Goal: Task Accomplishment & Management: Use online tool/utility

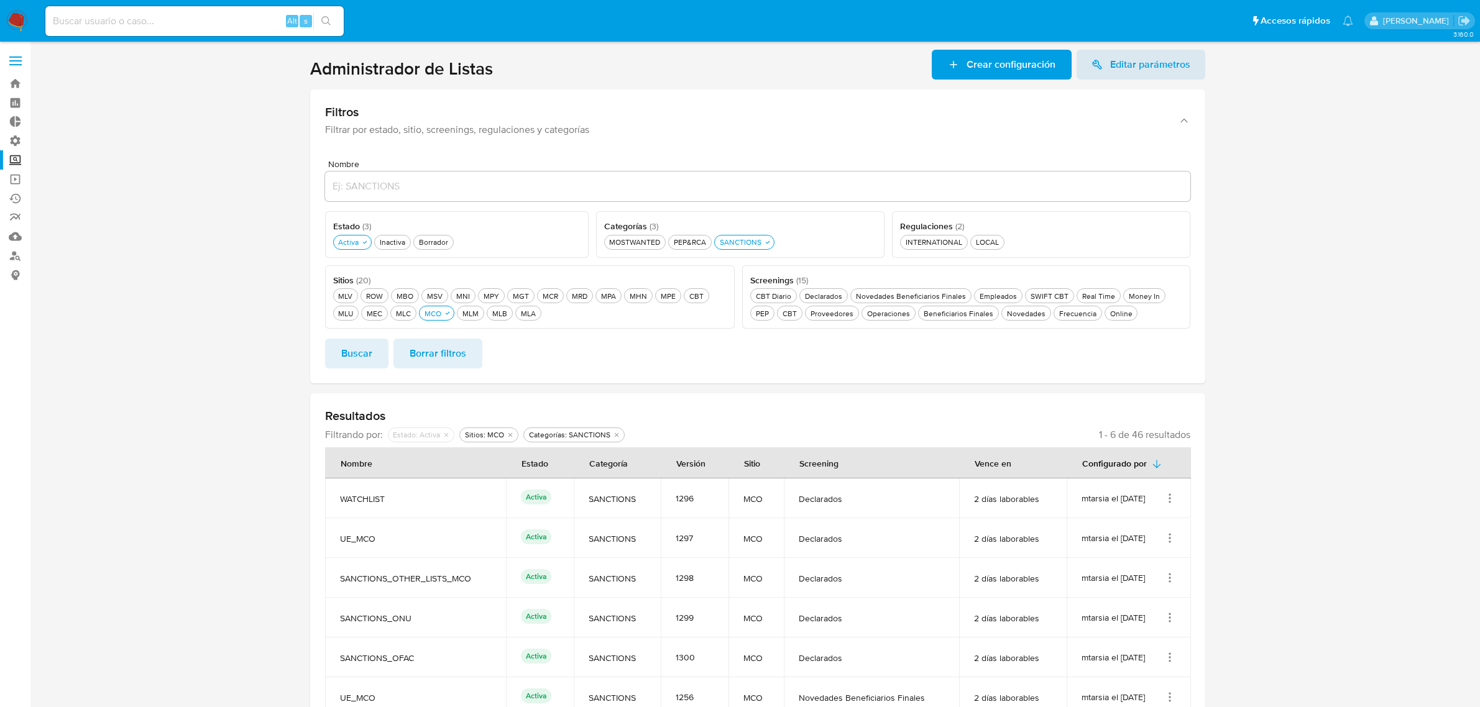
scroll to position [106, 0]
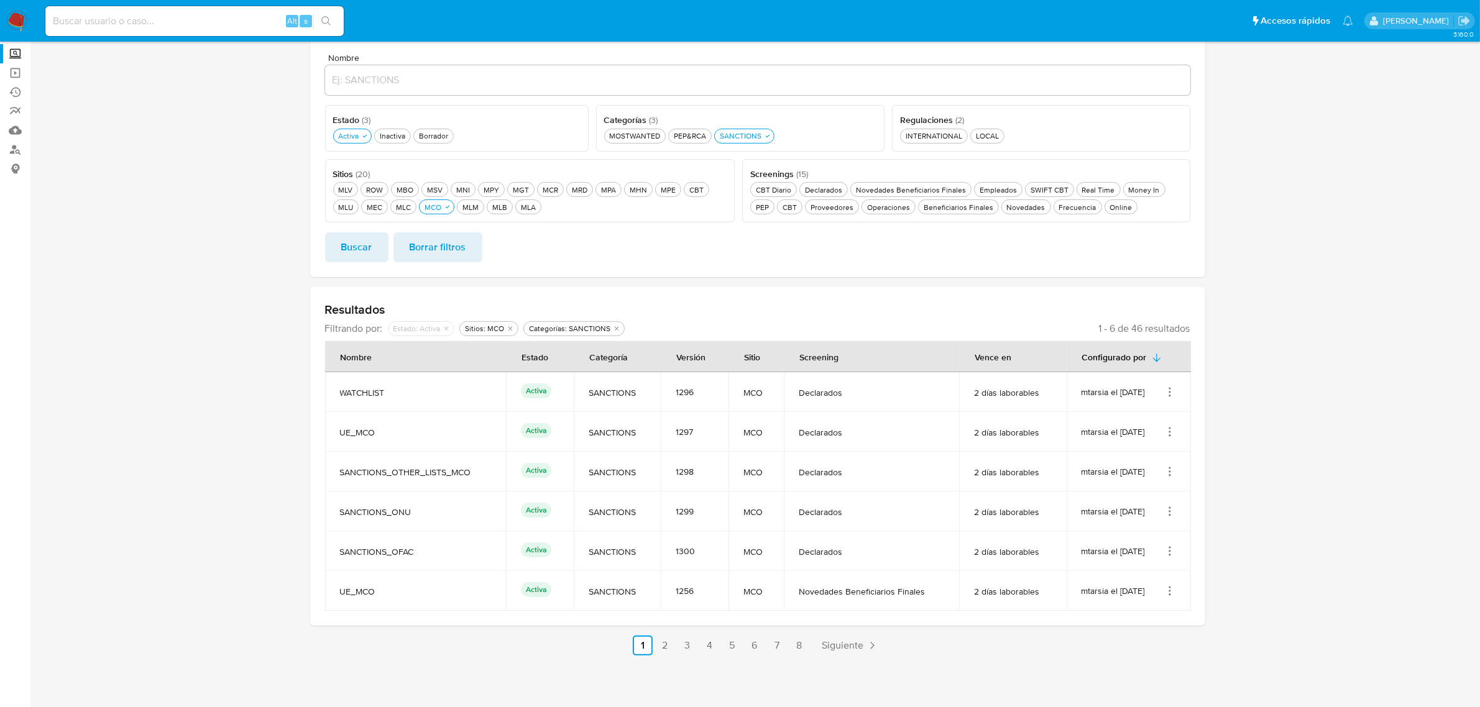
click at [9, 27] on img at bounding box center [16, 21] width 21 height 21
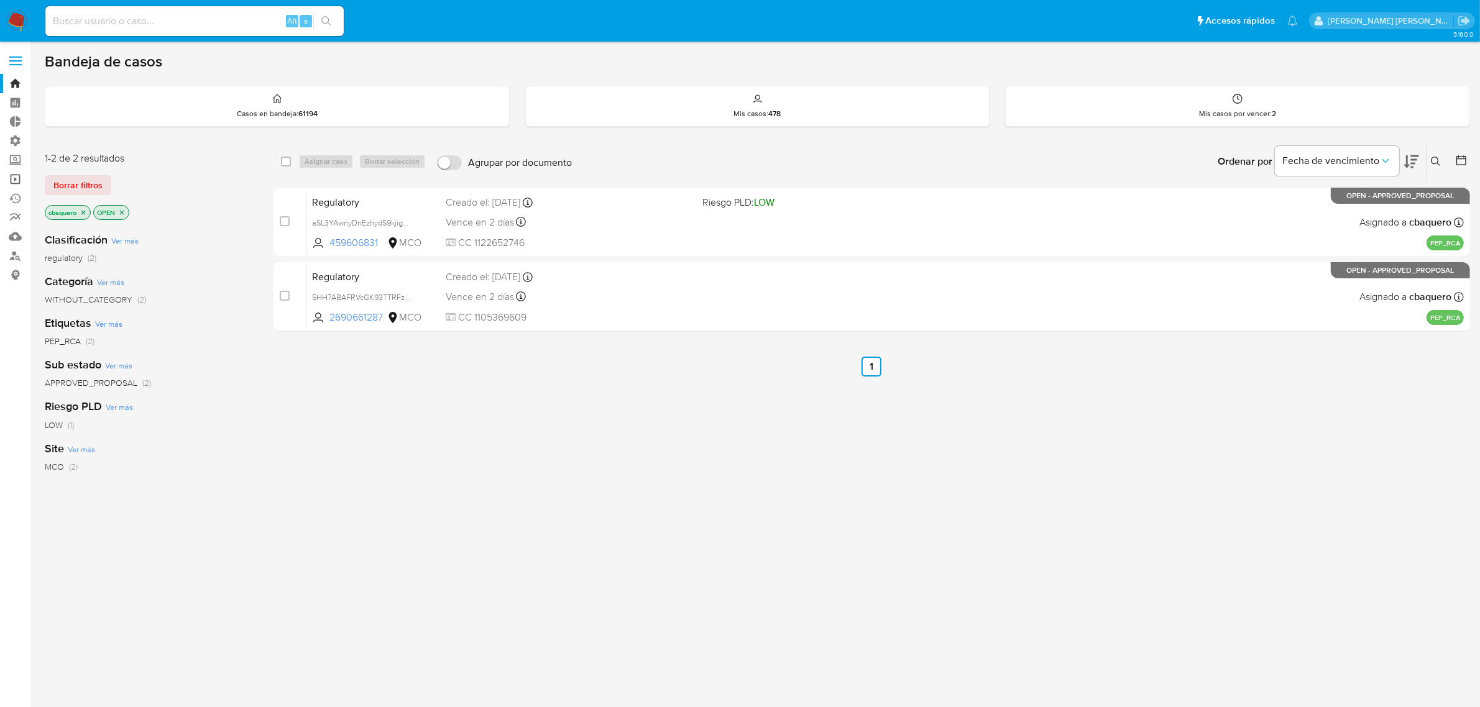
click at [16, 182] on link "Operaciones masivas" at bounding box center [74, 179] width 148 height 19
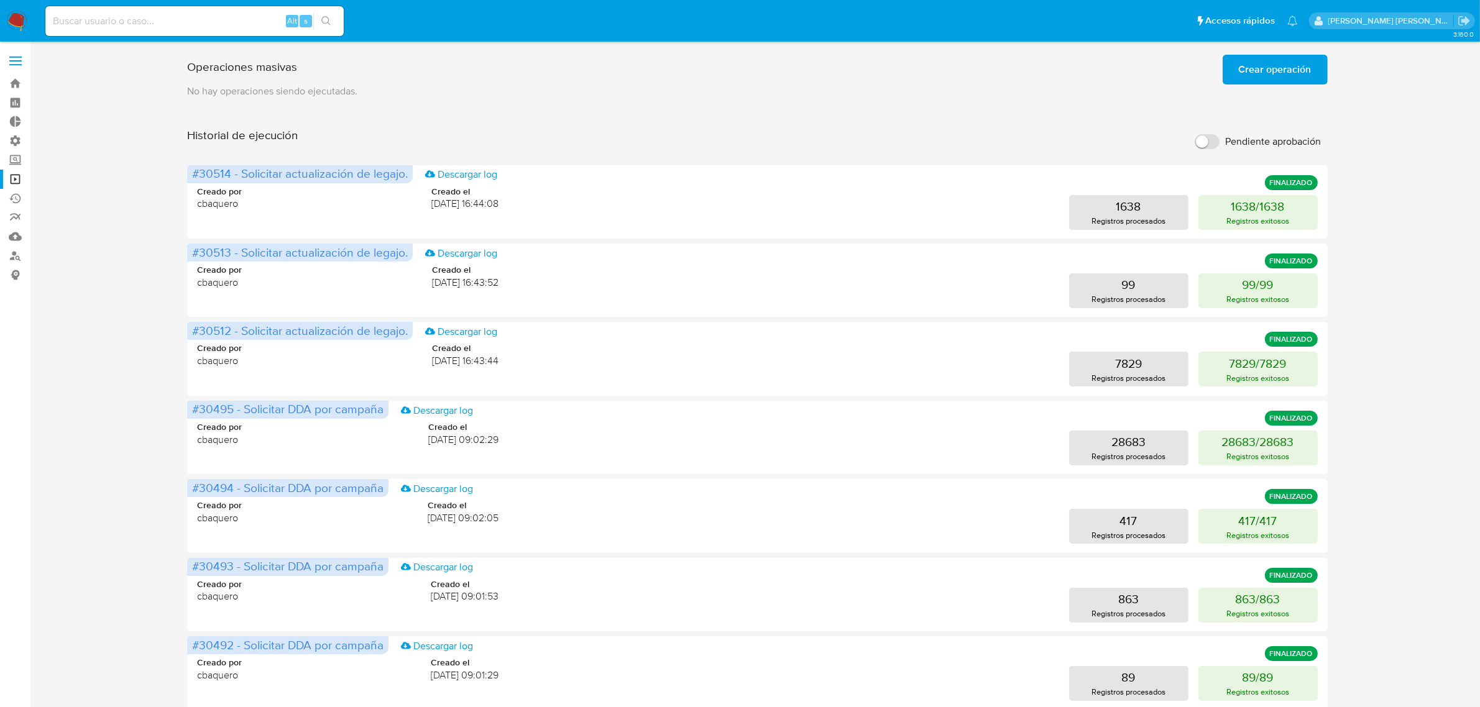
click at [1260, 79] on span "Crear operación" at bounding box center [1275, 69] width 73 height 27
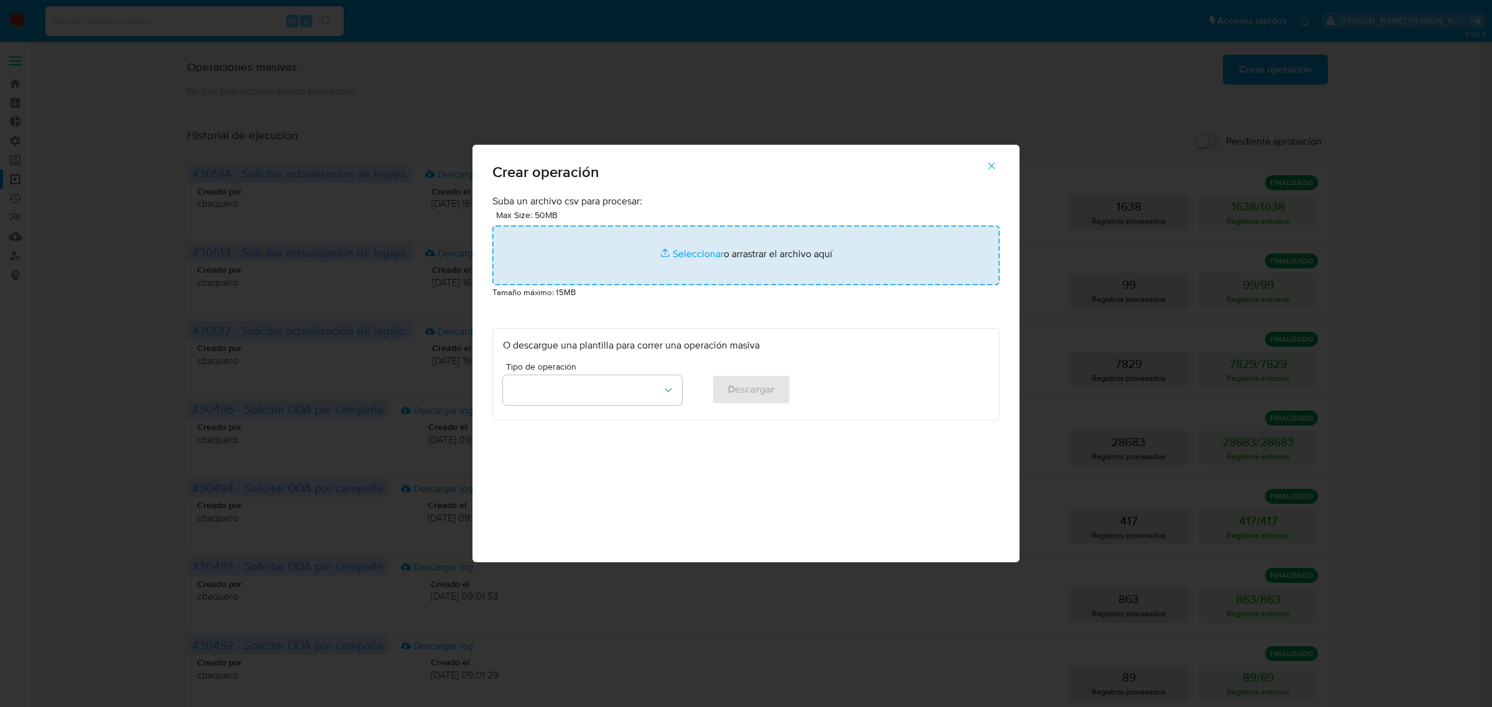
click at [607, 269] on input "file" at bounding box center [745, 256] width 507 height 60
type input "C:\fakepath\MCO-LEGAJO-LOW-PF_08_2025_part_1.csv"
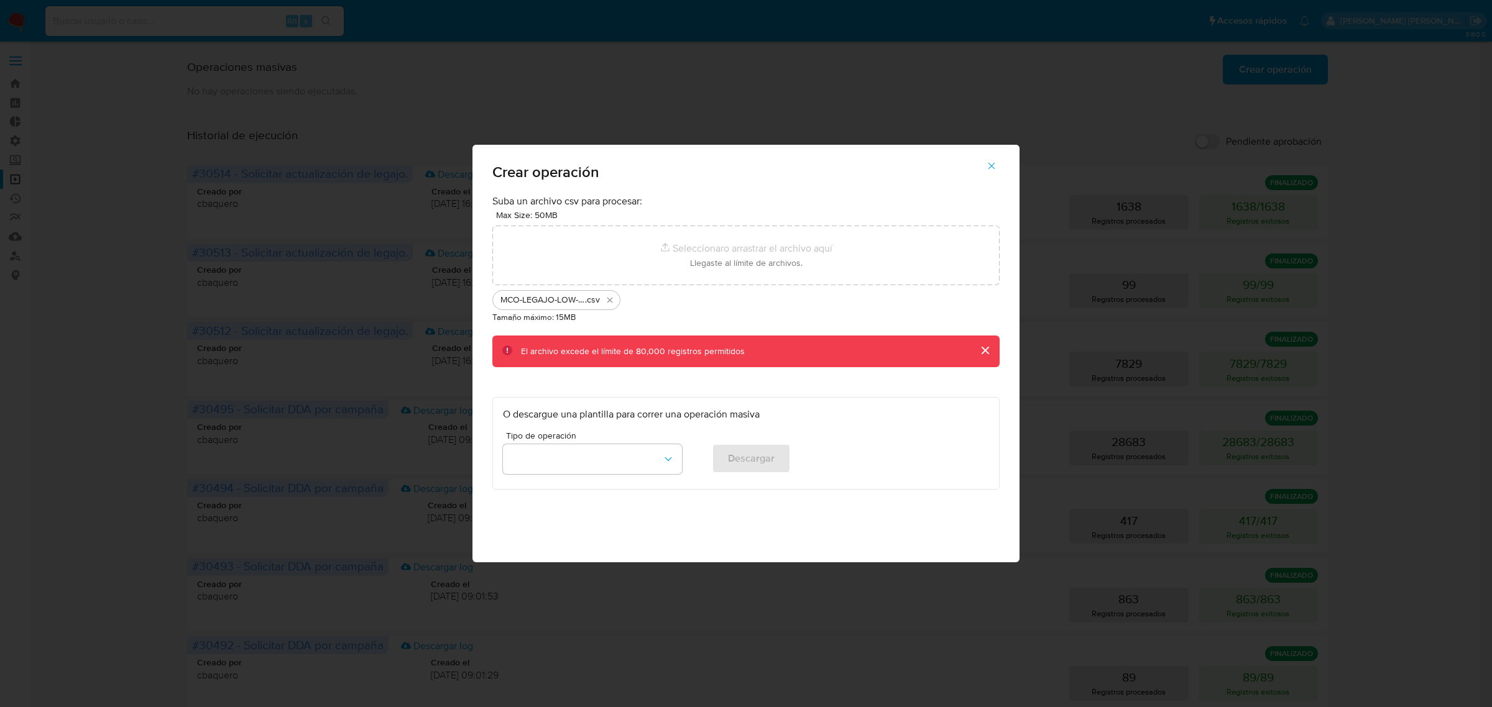
click at [986, 168] on icon "button" at bounding box center [991, 165] width 11 height 11
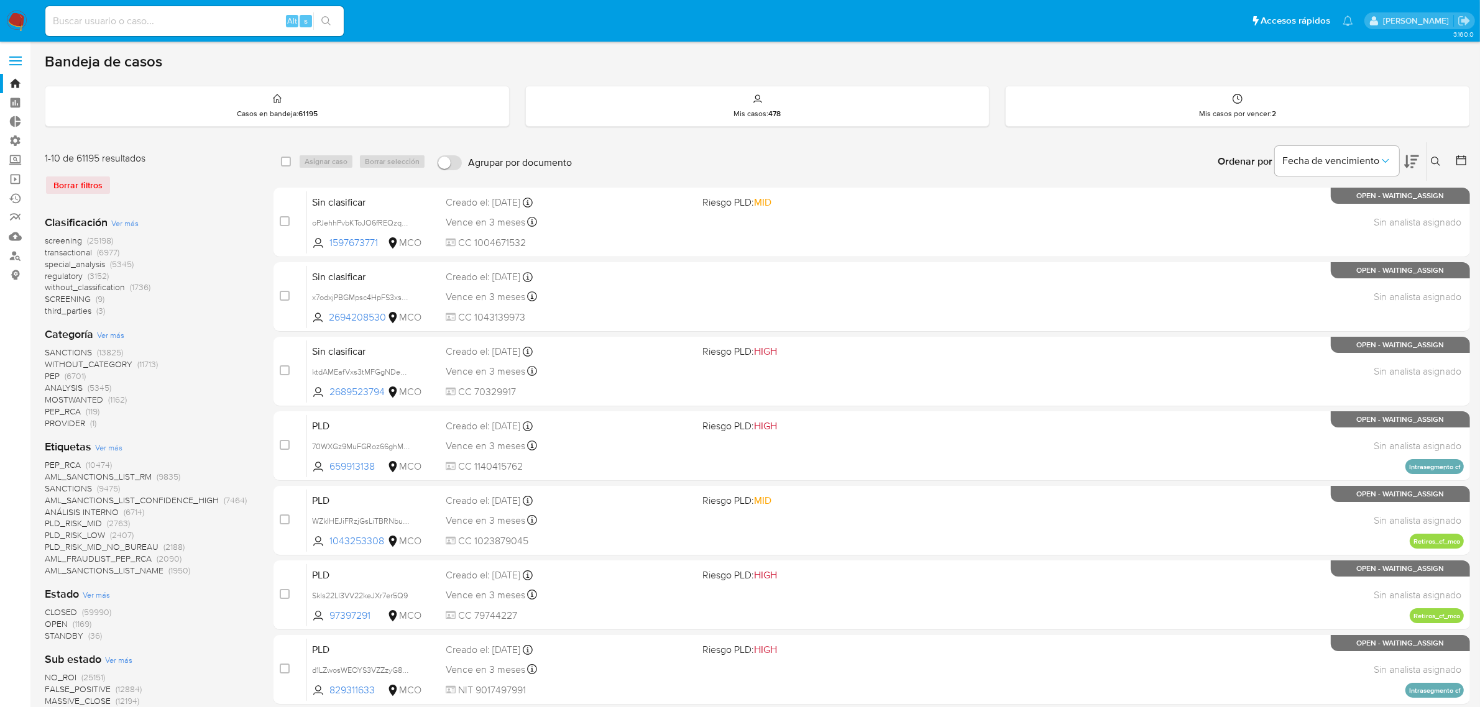
click at [13, 57] on span at bounding box center [15, 57] width 12 height 2
click at [0, 0] on input "checkbox" at bounding box center [0, 0] width 0 height 0
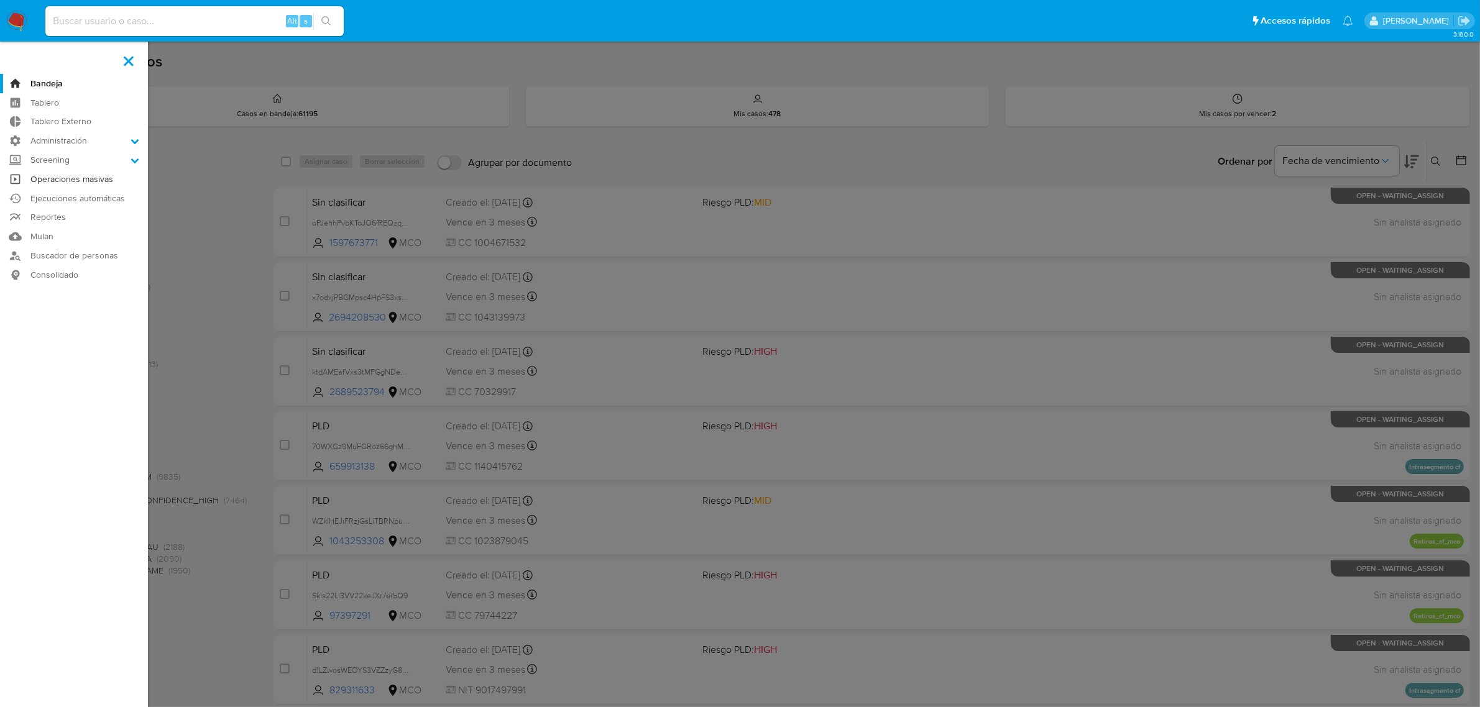
click at [66, 173] on link "Operaciones masivas" at bounding box center [74, 179] width 148 height 19
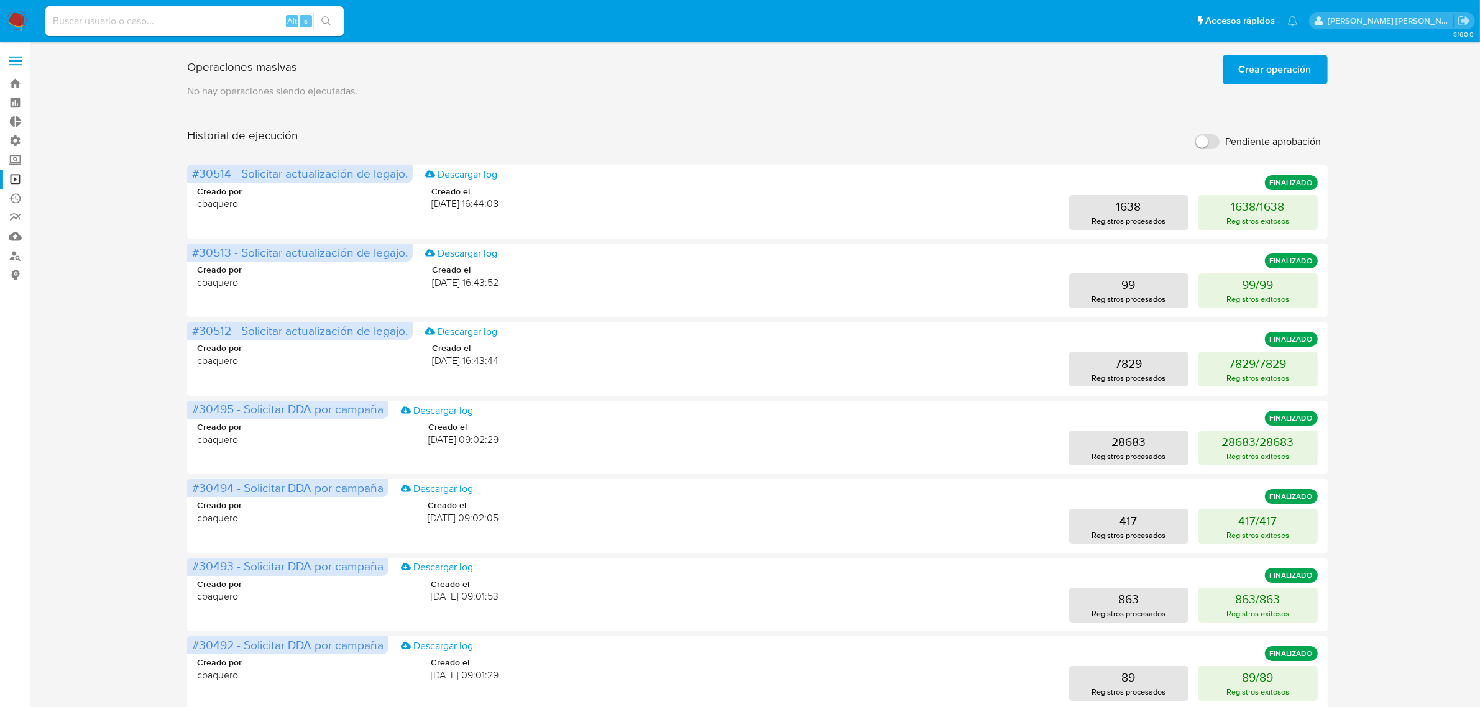
click at [1294, 68] on span "Crear operación" at bounding box center [1275, 69] width 73 height 27
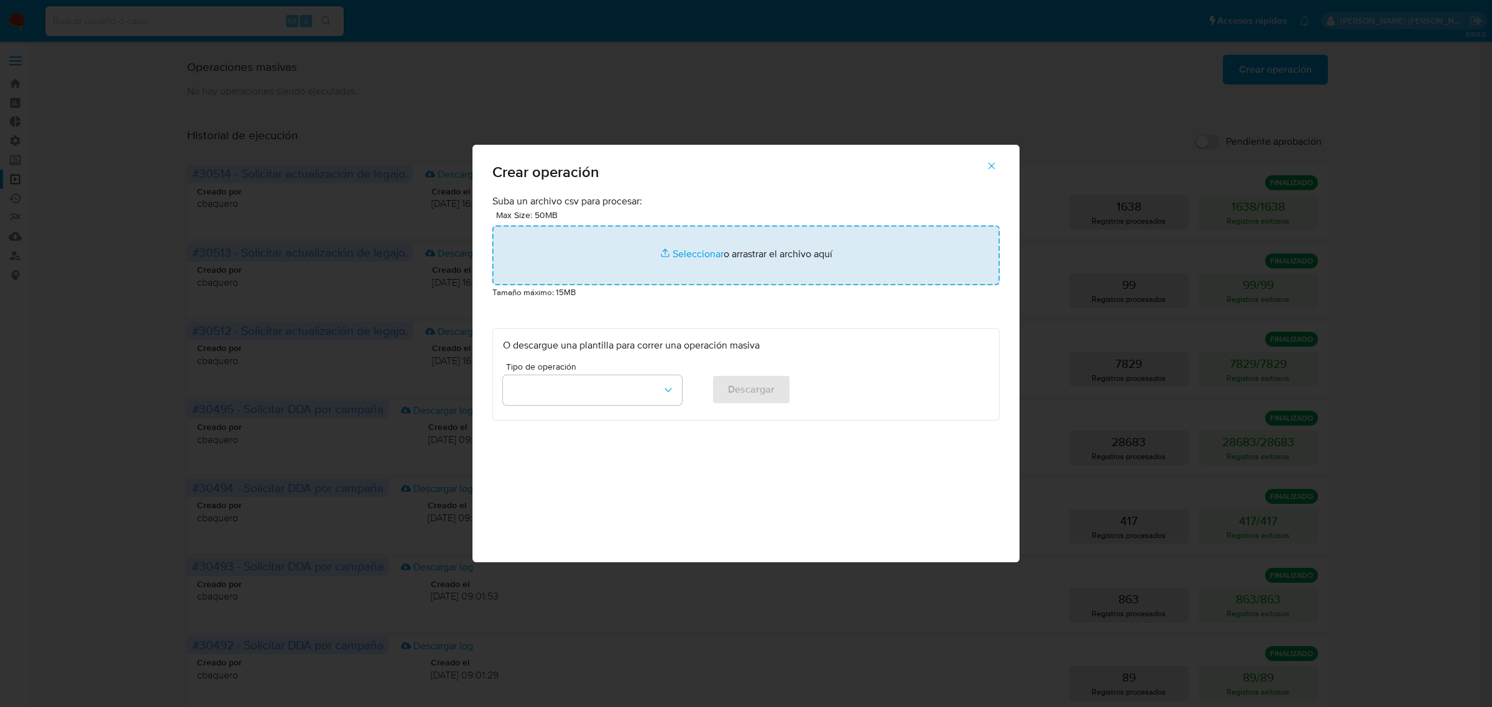
click at [753, 267] on input "file" at bounding box center [745, 256] width 507 height 60
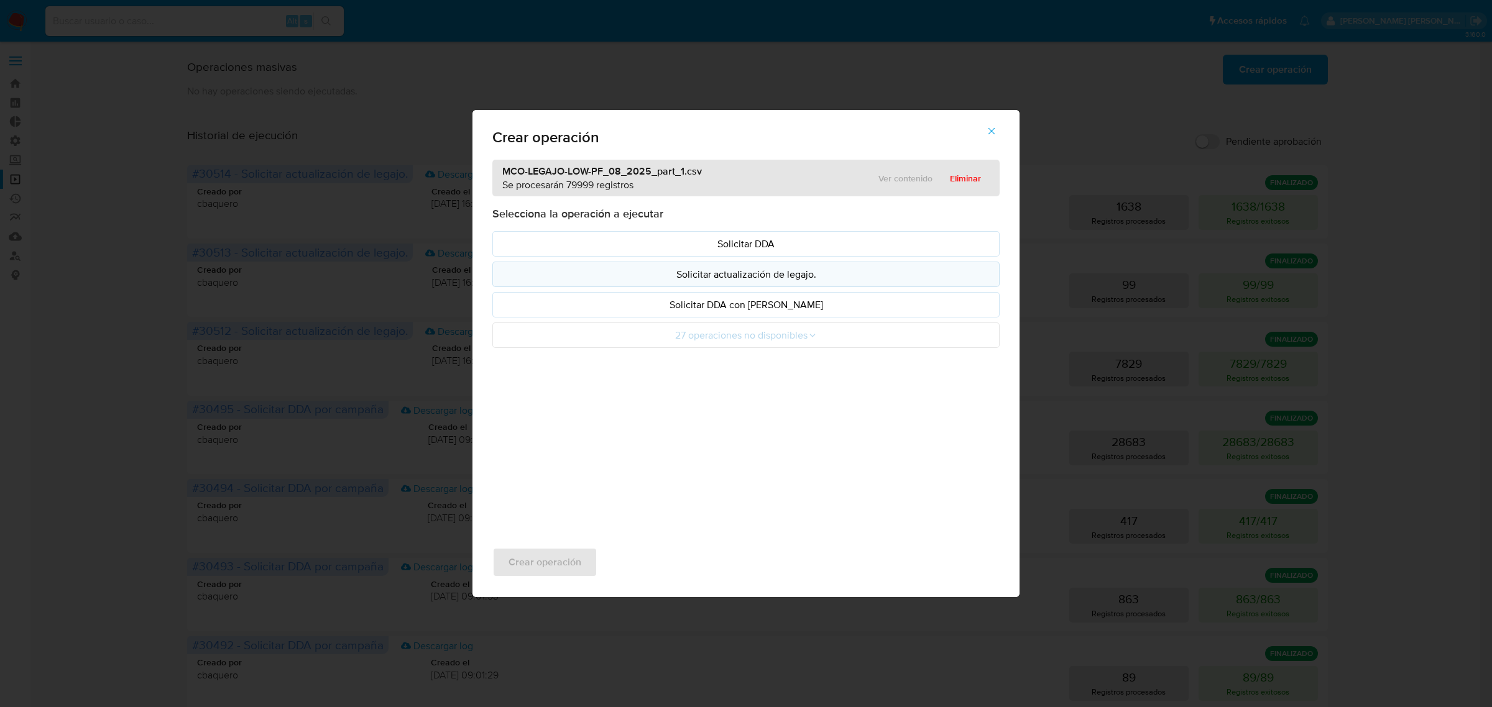
click at [735, 274] on p "Solicitar actualización de legajo." at bounding box center [746, 274] width 486 height 14
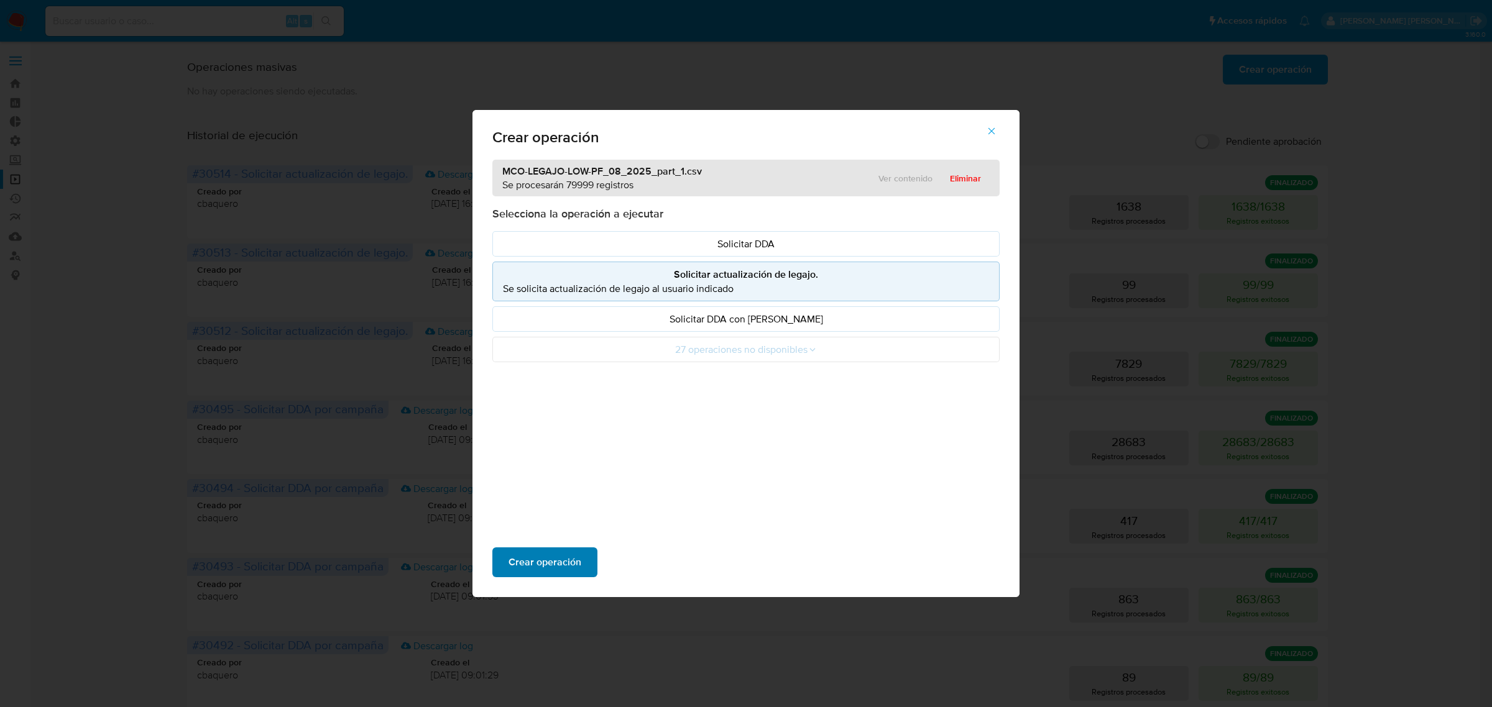
click at [504, 558] on button "Crear operación" at bounding box center [544, 563] width 105 height 30
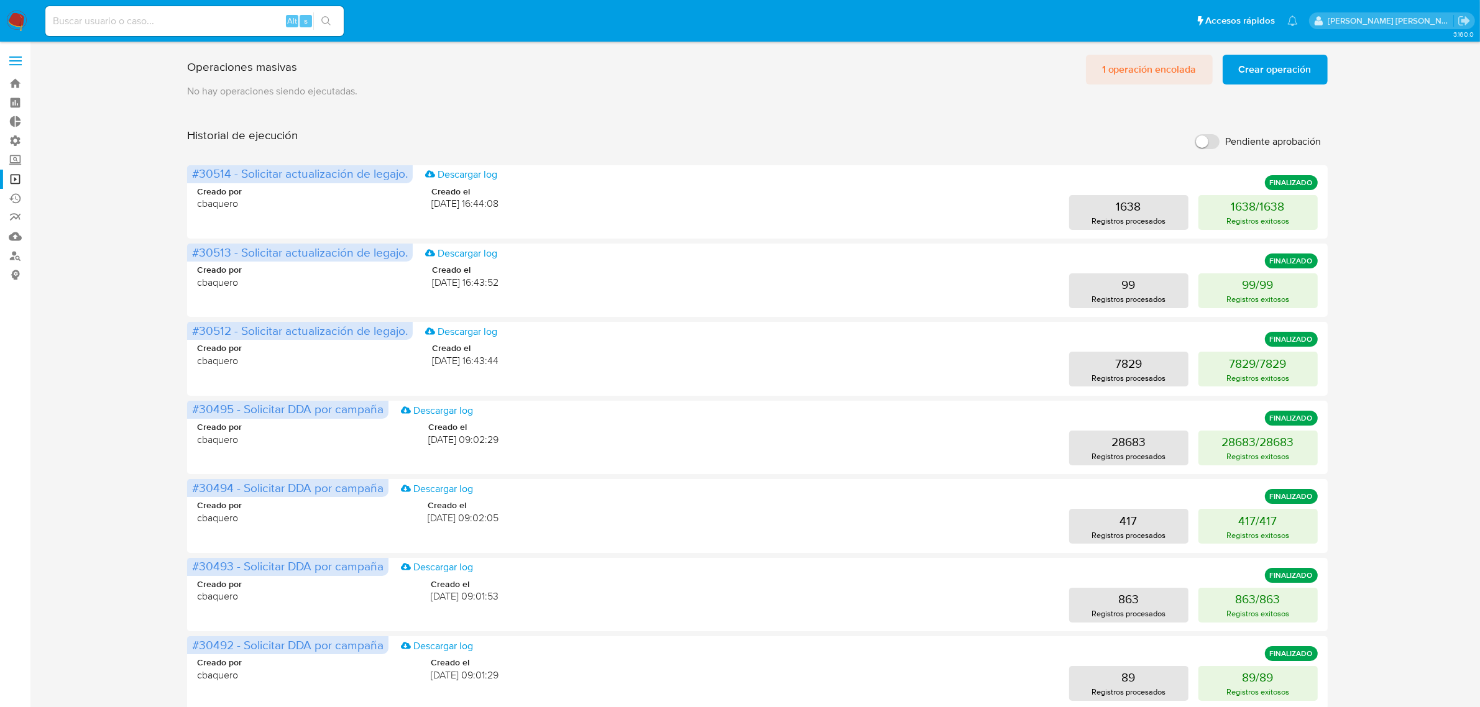
click at [1142, 65] on span "1 operación encolada" at bounding box center [1149, 69] width 94 height 27
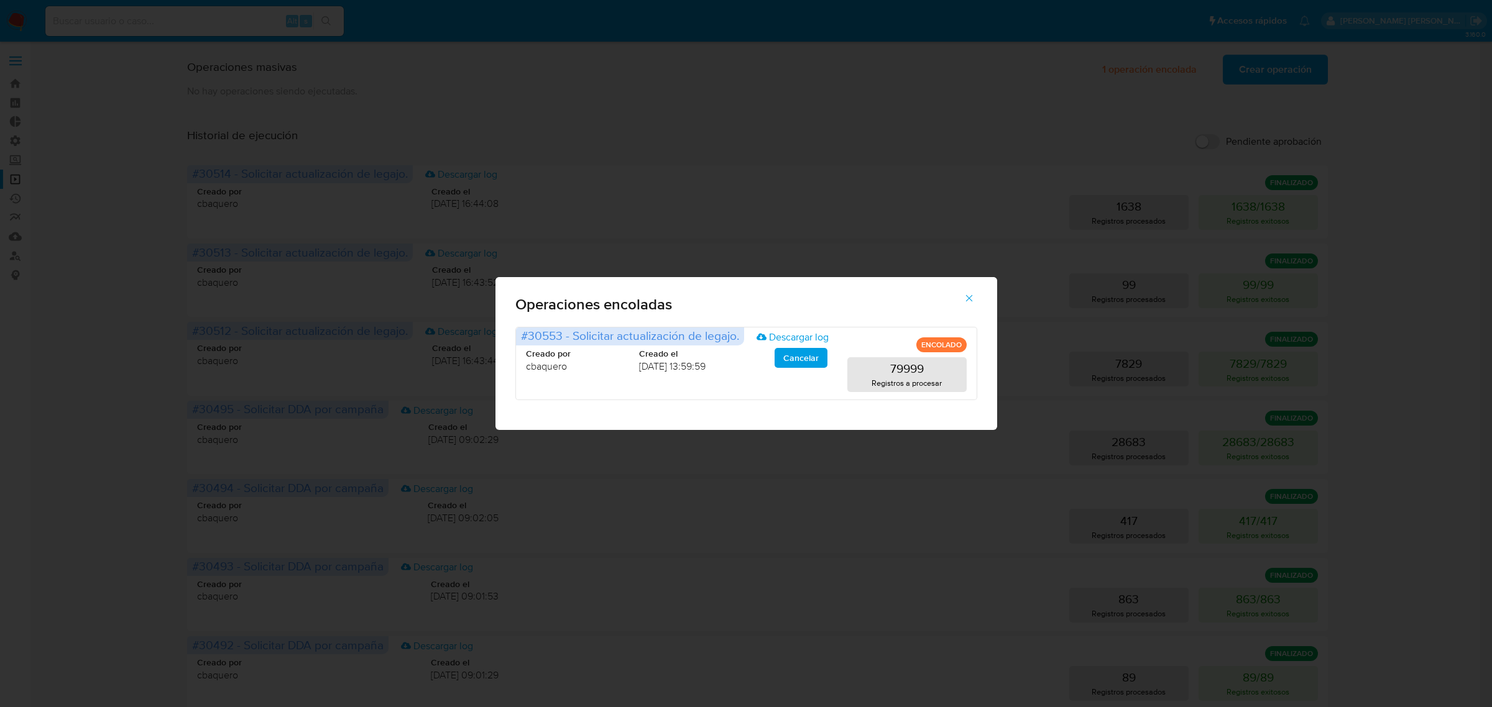
click at [970, 300] on icon "button" at bounding box center [968, 298] width 11 height 11
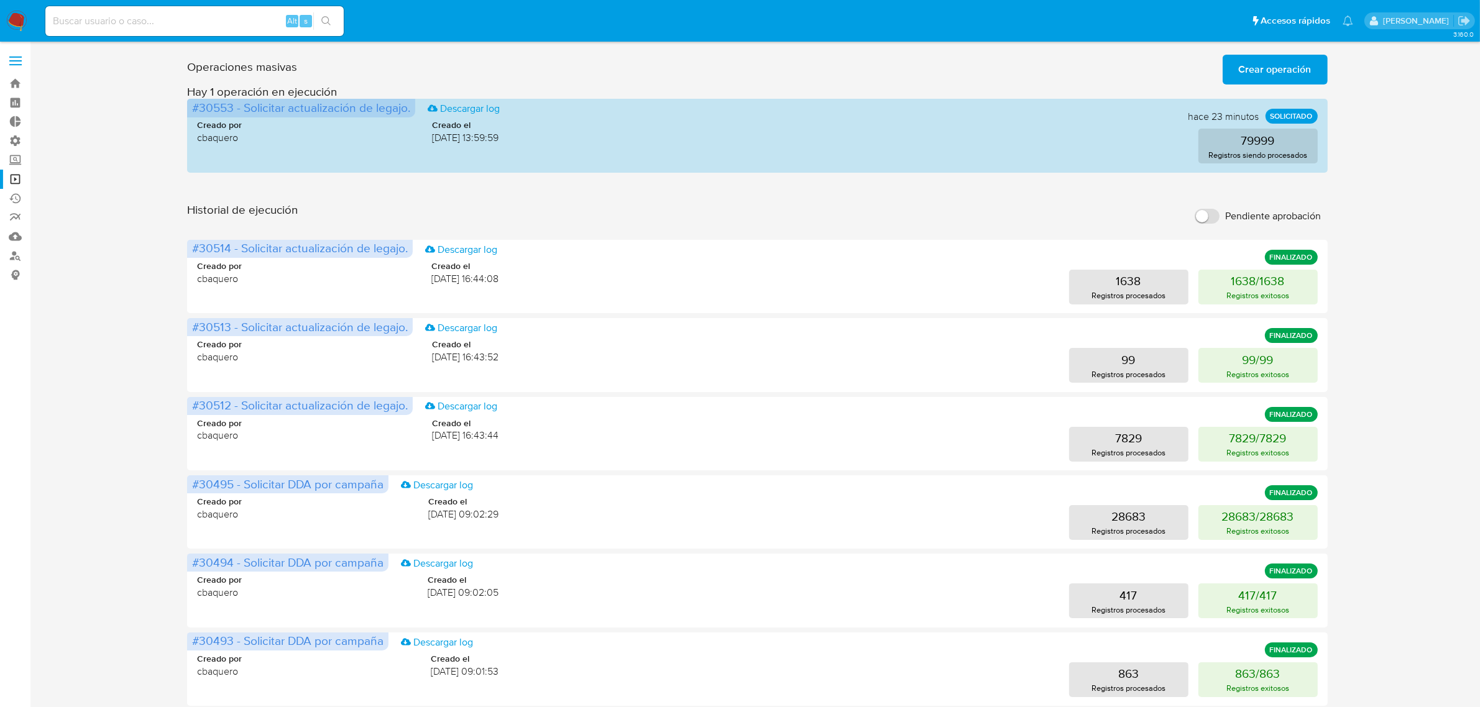
click at [1294, 64] on span "Crear operación" at bounding box center [1275, 69] width 73 height 27
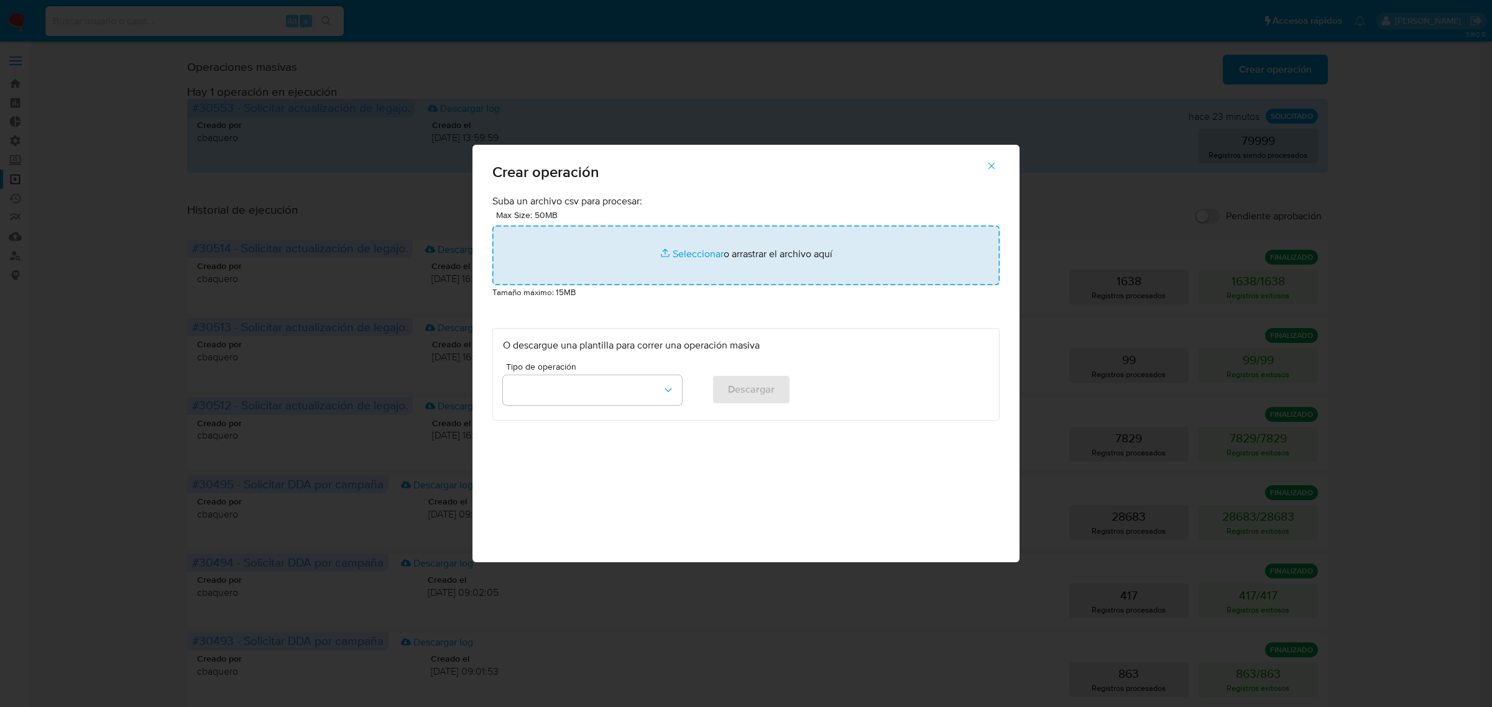
click at [667, 243] on input "file" at bounding box center [745, 256] width 507 height 60
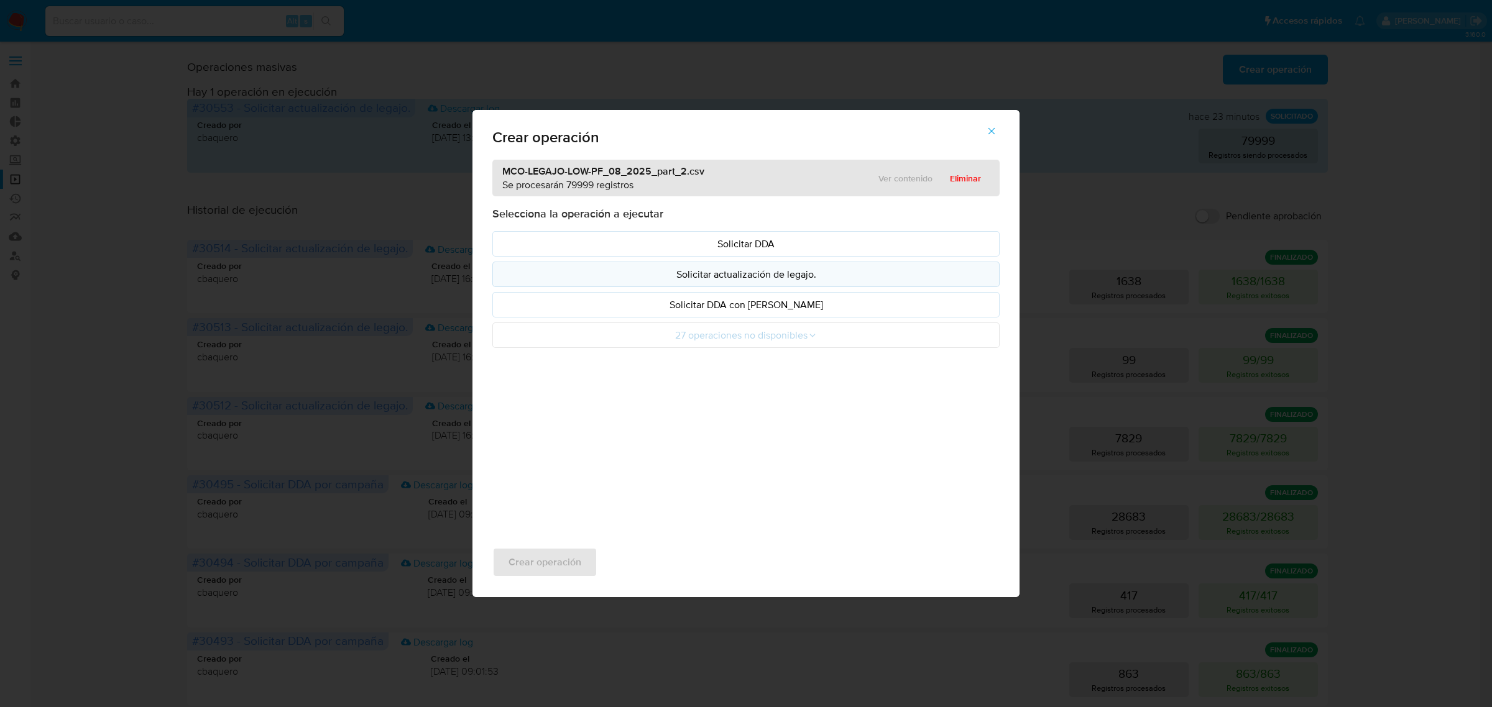
click at [765, 272] on p "Solicitar actualización de legajo." at bounding box center [746, 274] width 486 height 14
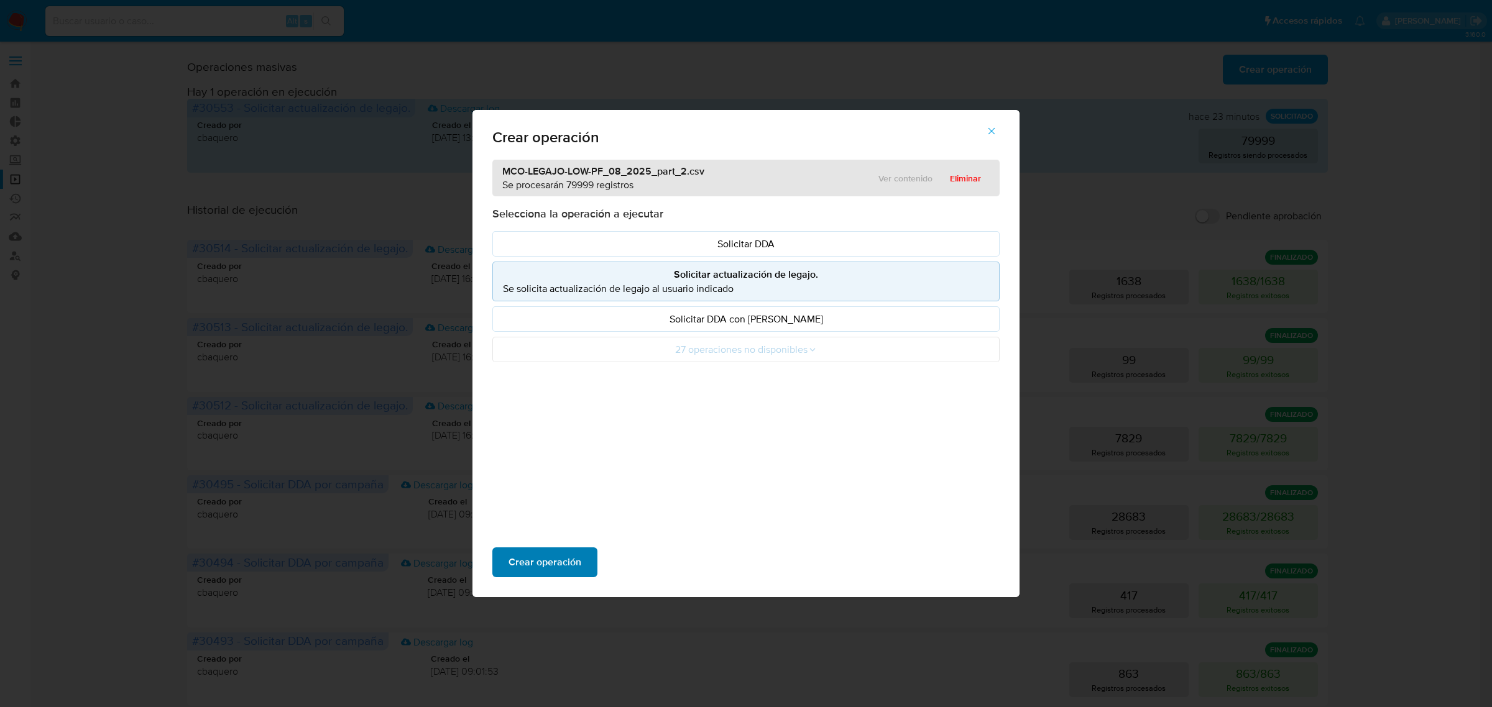
click at [542, 554] on span "Crear operación" at bounding box center [544, 562] width 73 height 27
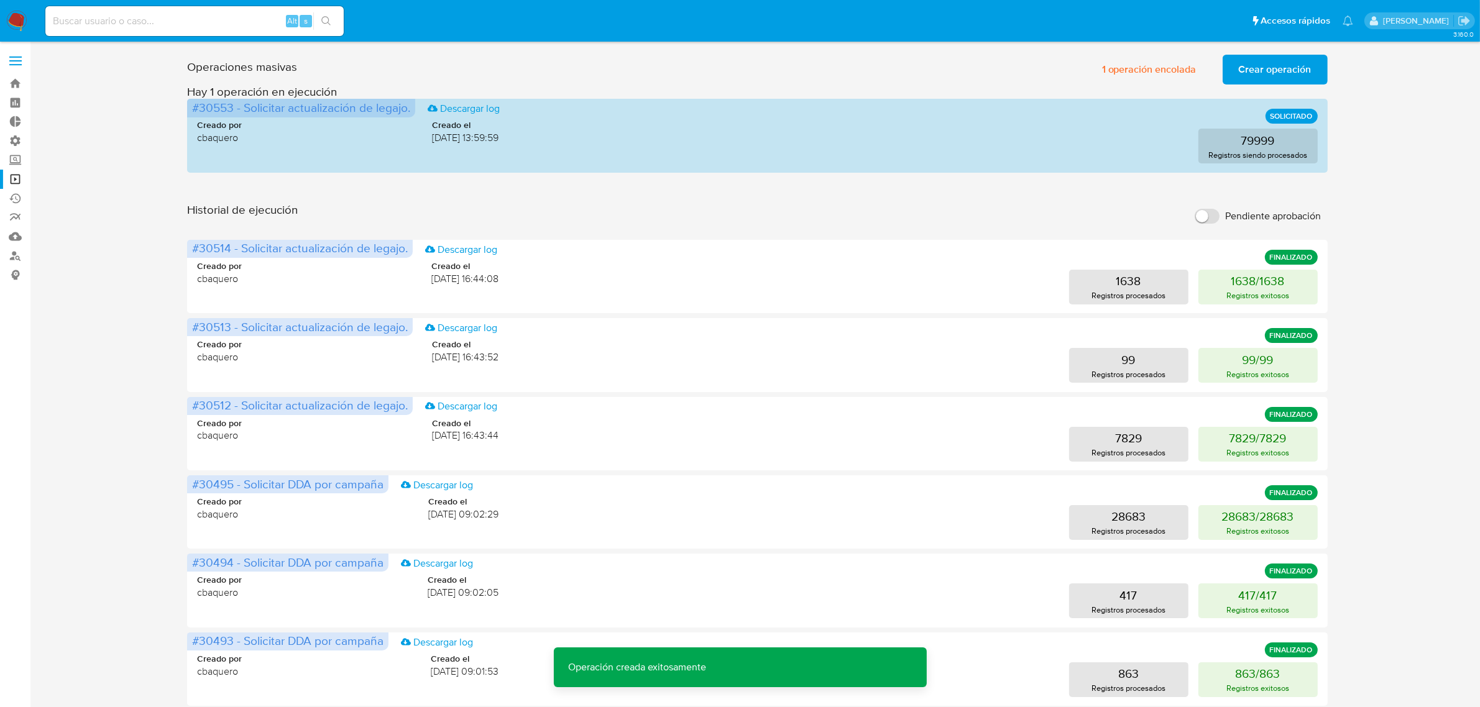
click at [1253, 78] on span "Crear operación" at bounding box center [1275, 69] width 73 height 27
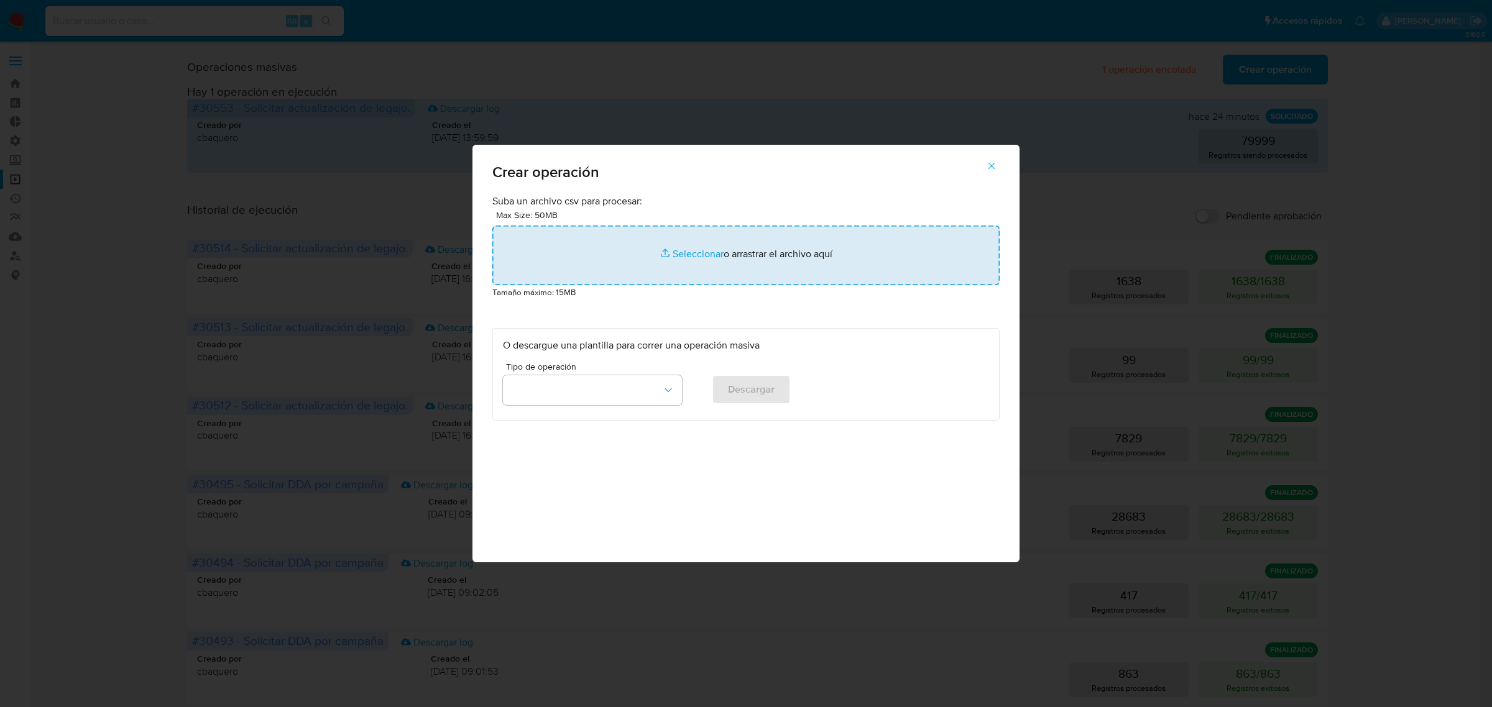
click at [749, 254] on input "file" at bounding box center [745, 256] width 507 height 60
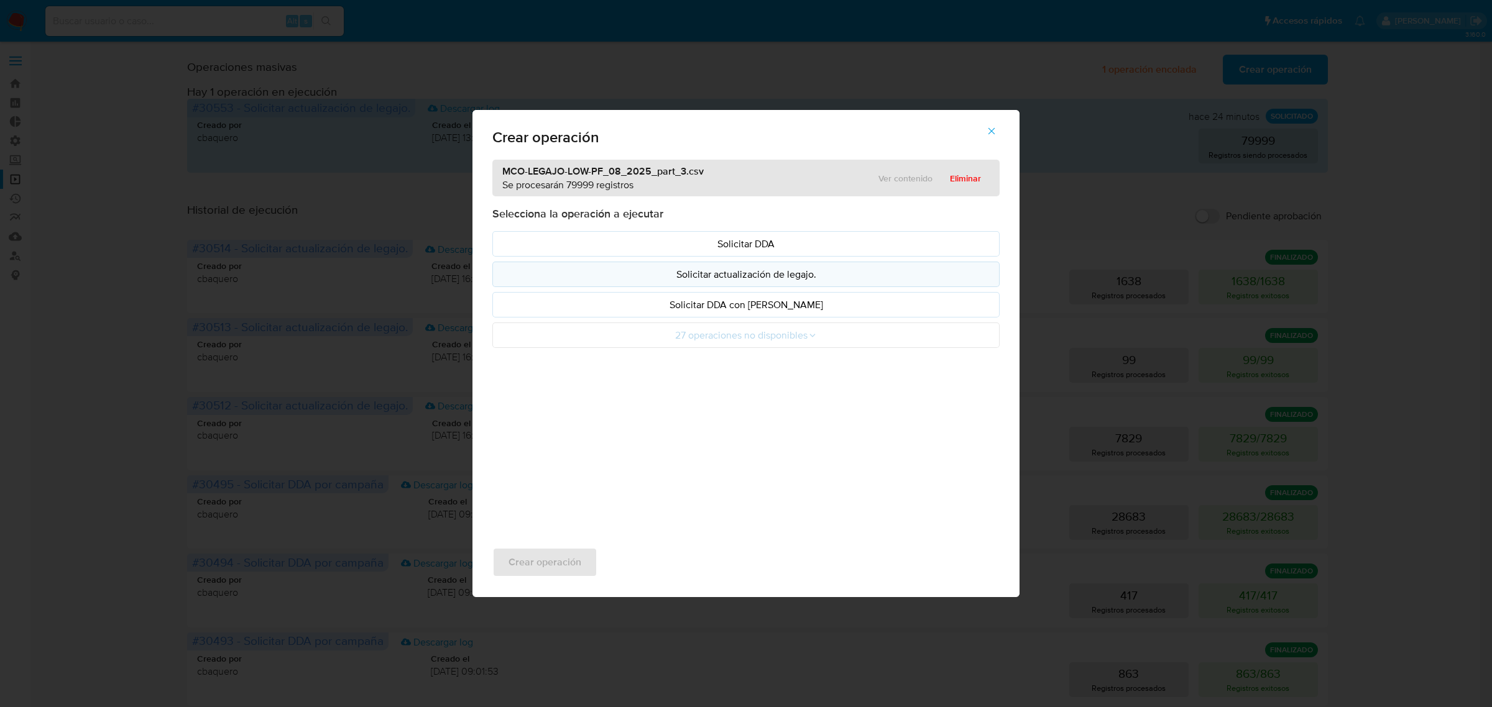
click at [760, 272] on p "Solicitar actualización de legajo." at bounding box center [746, 274] width 486 height 14
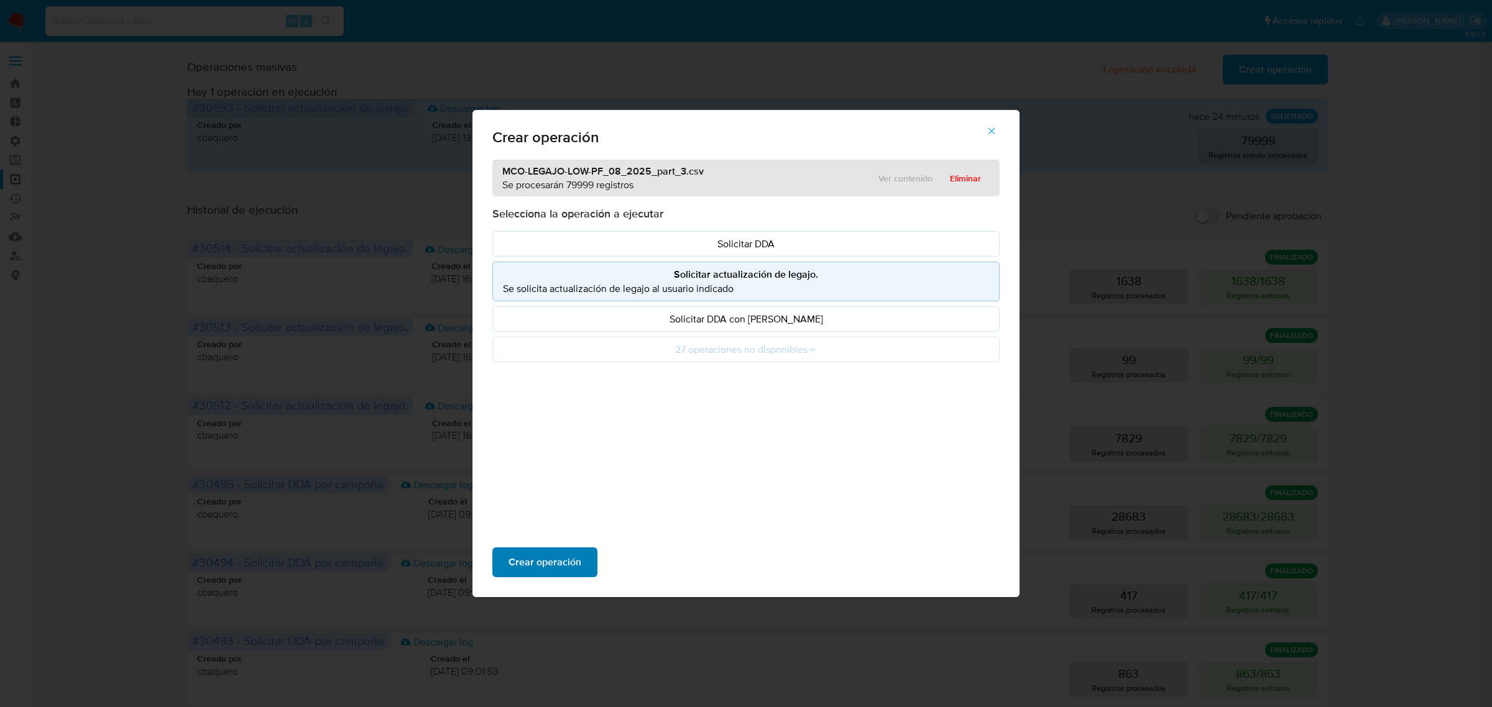
click at [553, 561] on span "Crear operación" at bounding box center [544, 562] width 73 height 27
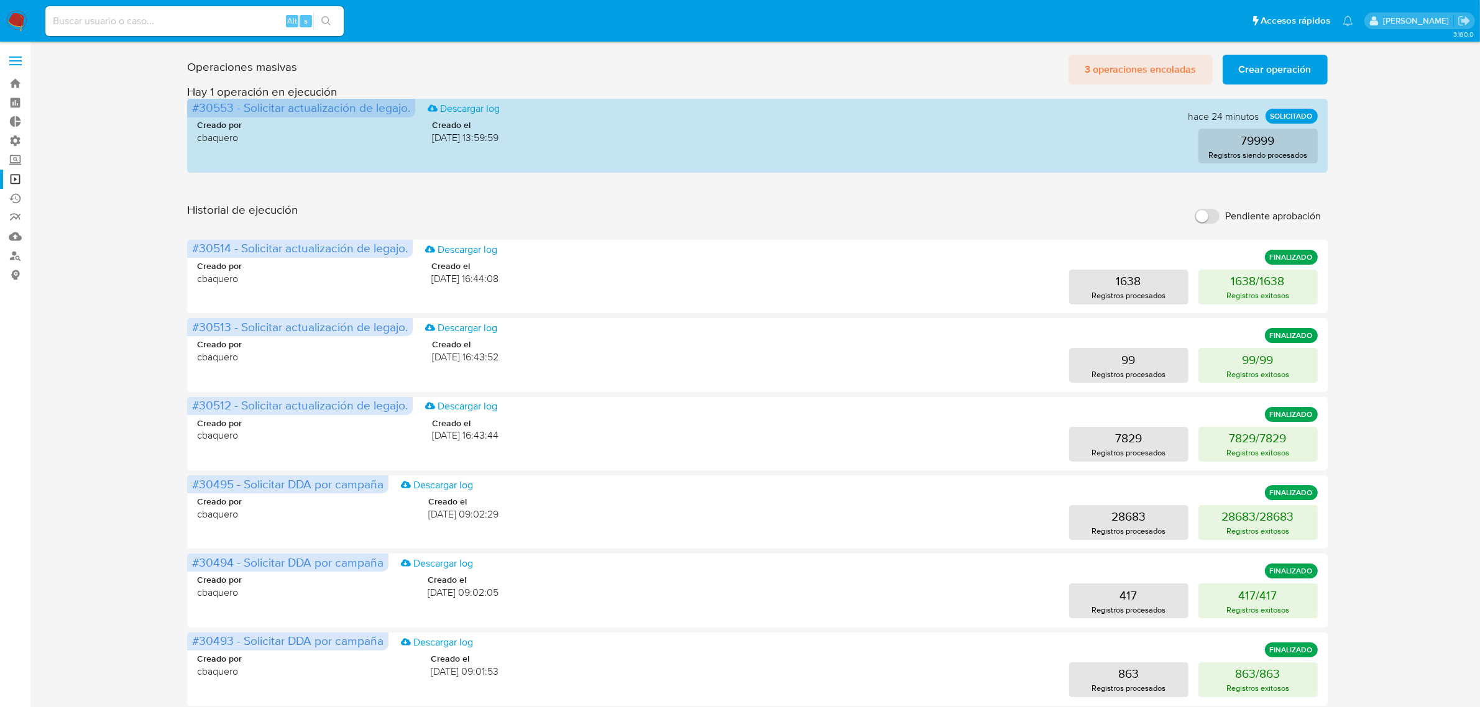
click at [1145, 69] on span "3 operaciones encoladas" at bounding box center [1141, 69] width 112 height 27
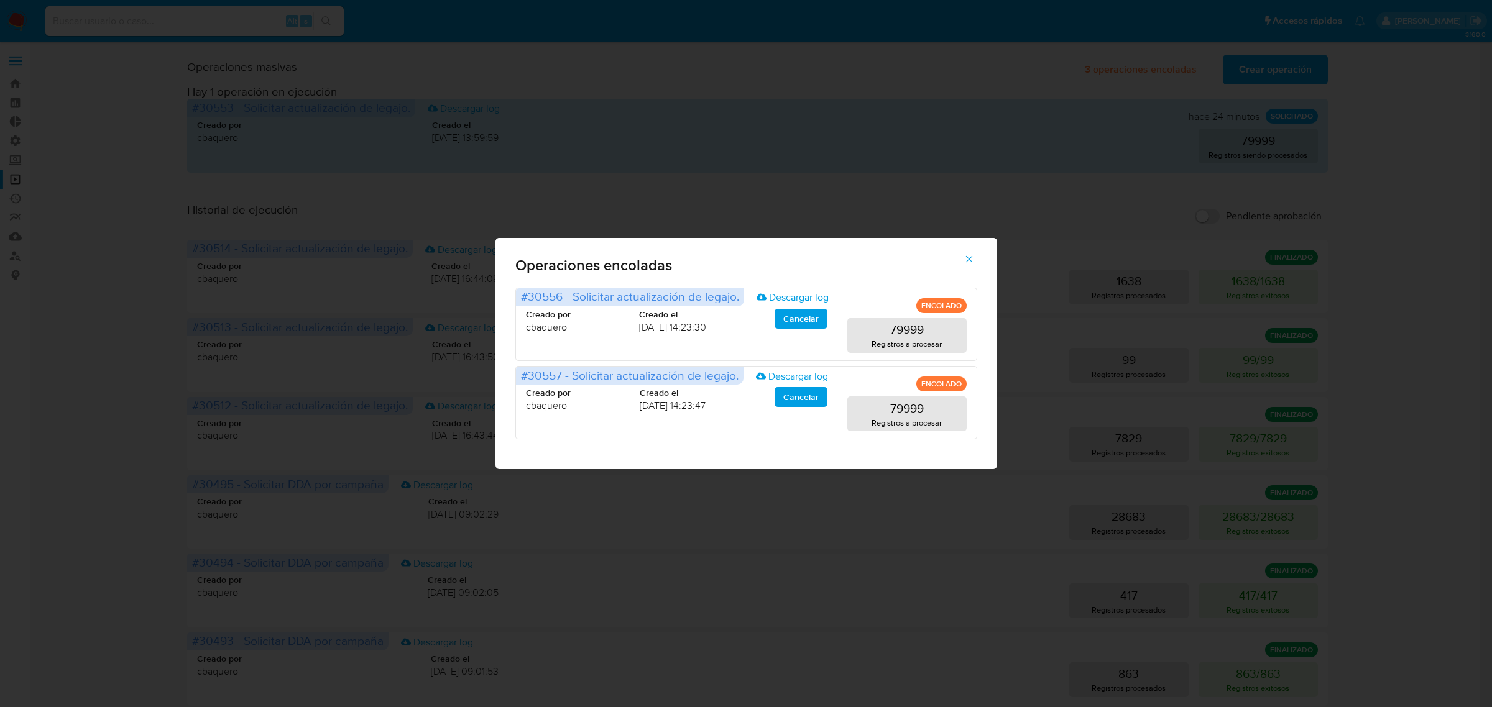
click at [965, 257] on icon "button" at bounding box center [968, 259] width 11 height 11
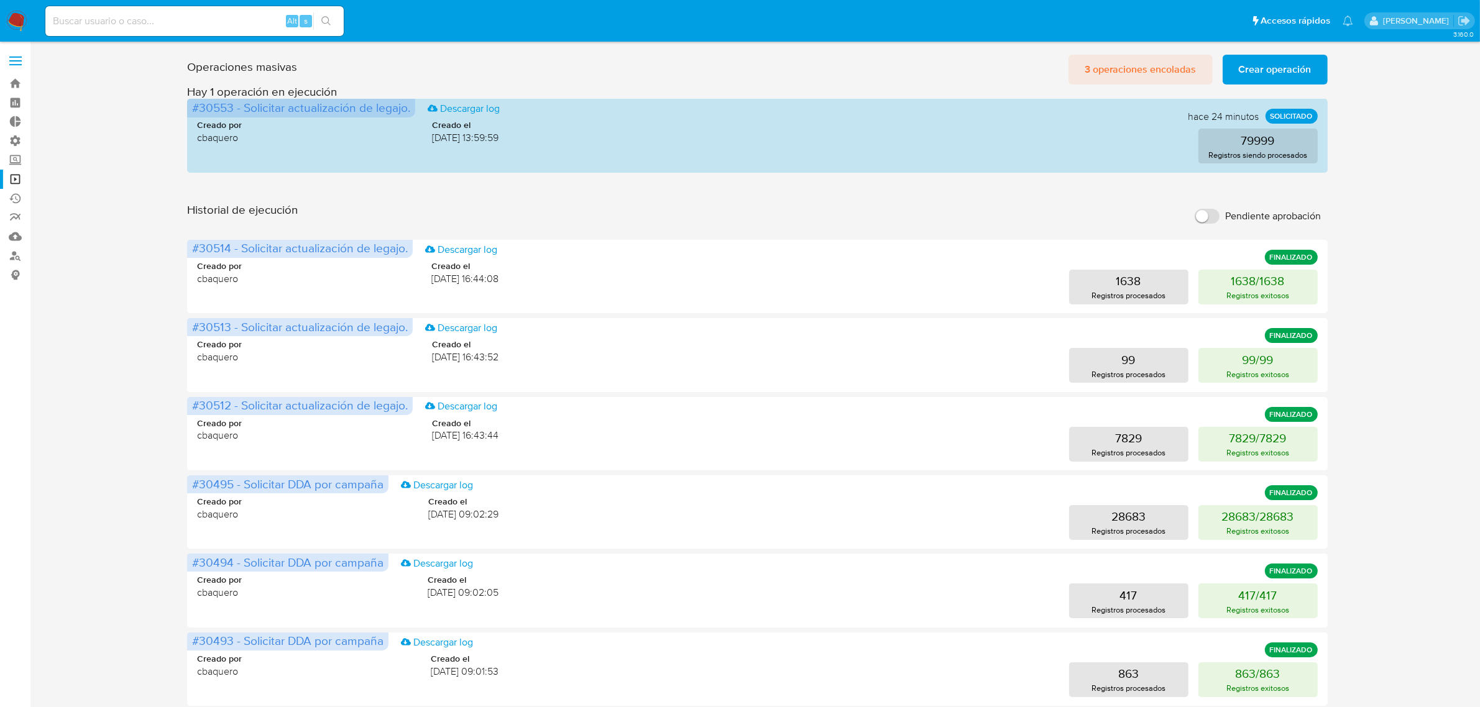
click at [1167, 73] on span "3 operaciones encoladas" at bounding box center [1141, 69] width 112 height 27
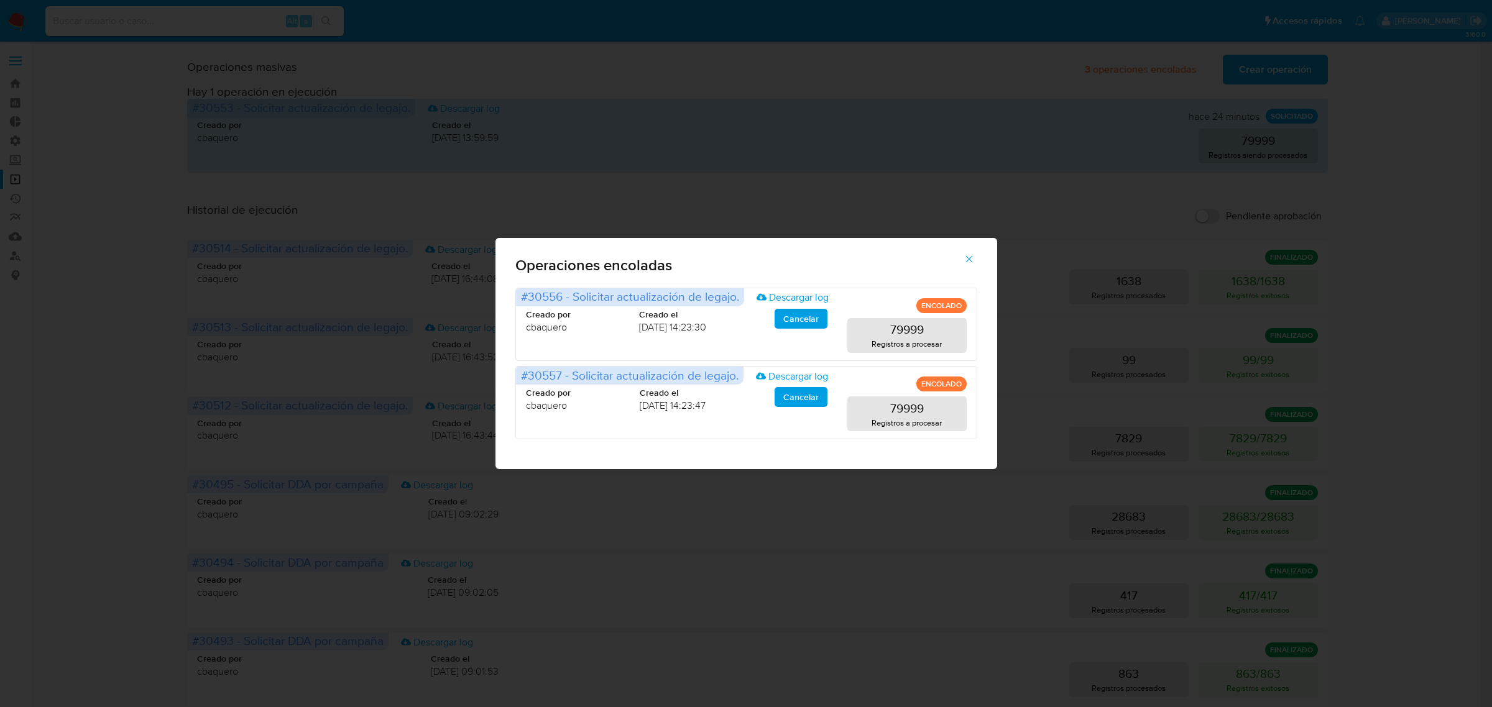
click at [1043, 165] on div "Operaciones encoladas #30556 - Solicitar actualización de legajo. Descargar log…" at bounding box center [746, 353] width 1492 height 707
click at [976, 255] on button "button" at bounding box center [969, 259] width 44 height 30
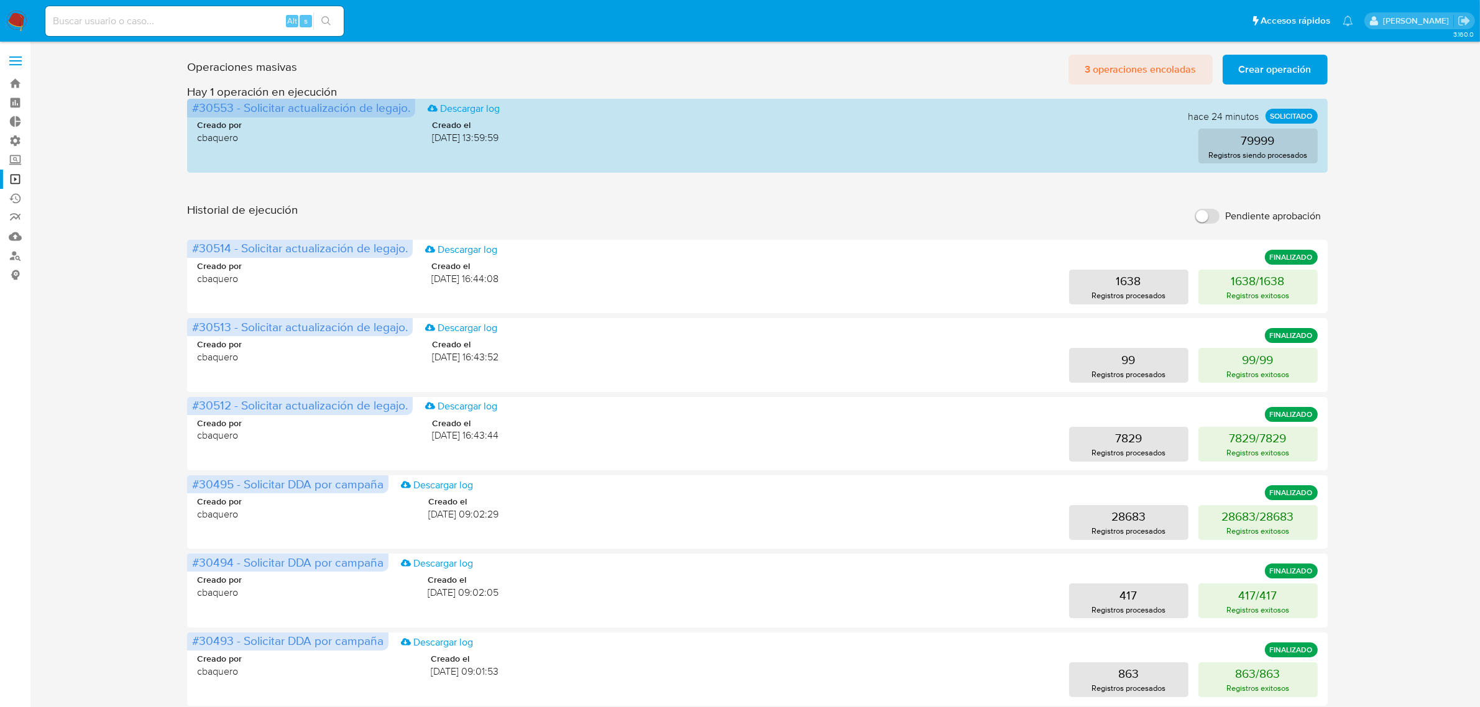
click at [1121, 81] on span "3 operaciones encoladas" at bounding box center [1141, 69] width 112 height 27
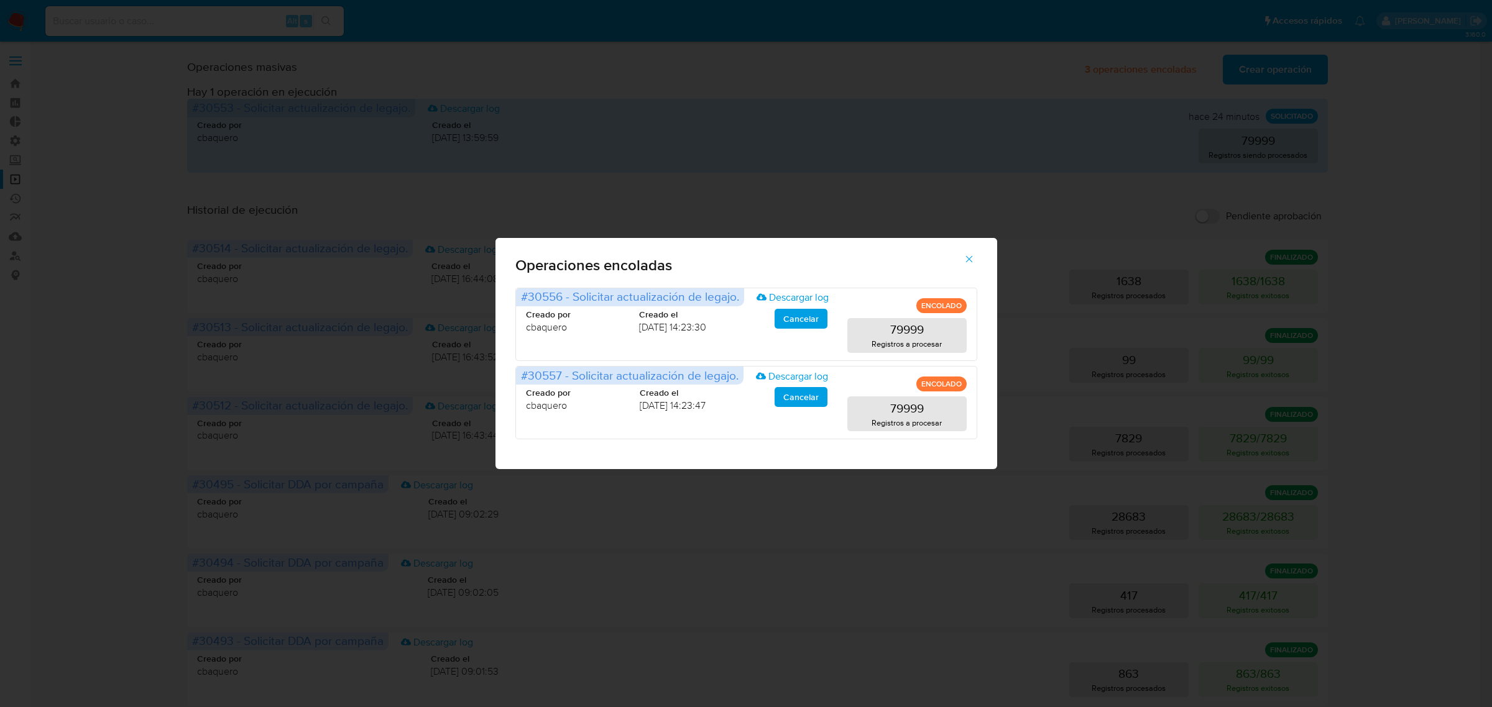
click at [976, 255] on button "button" at bounding box center [969, 259] width 44 height 30
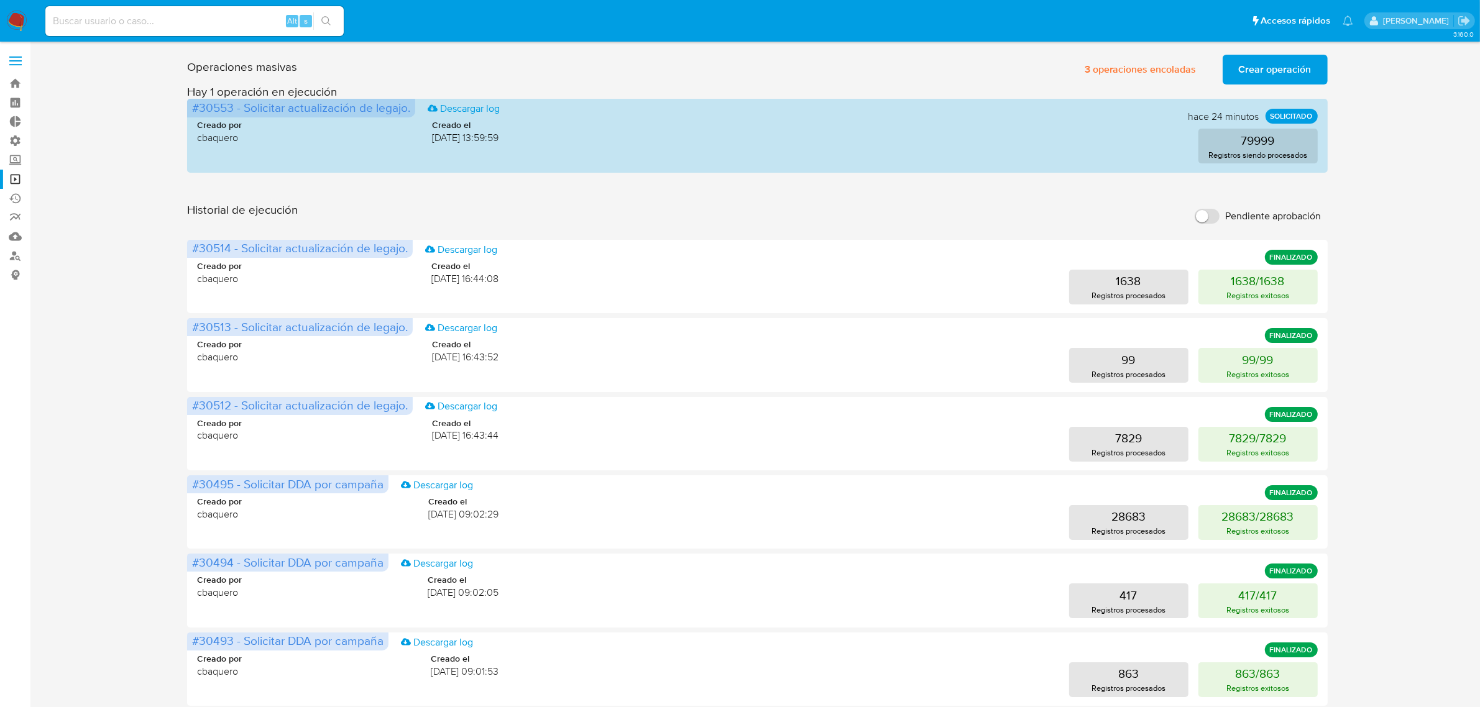
click at [1254, 67] on span "Crear operación" at bounding box center [1275, 69] width 73 height 27
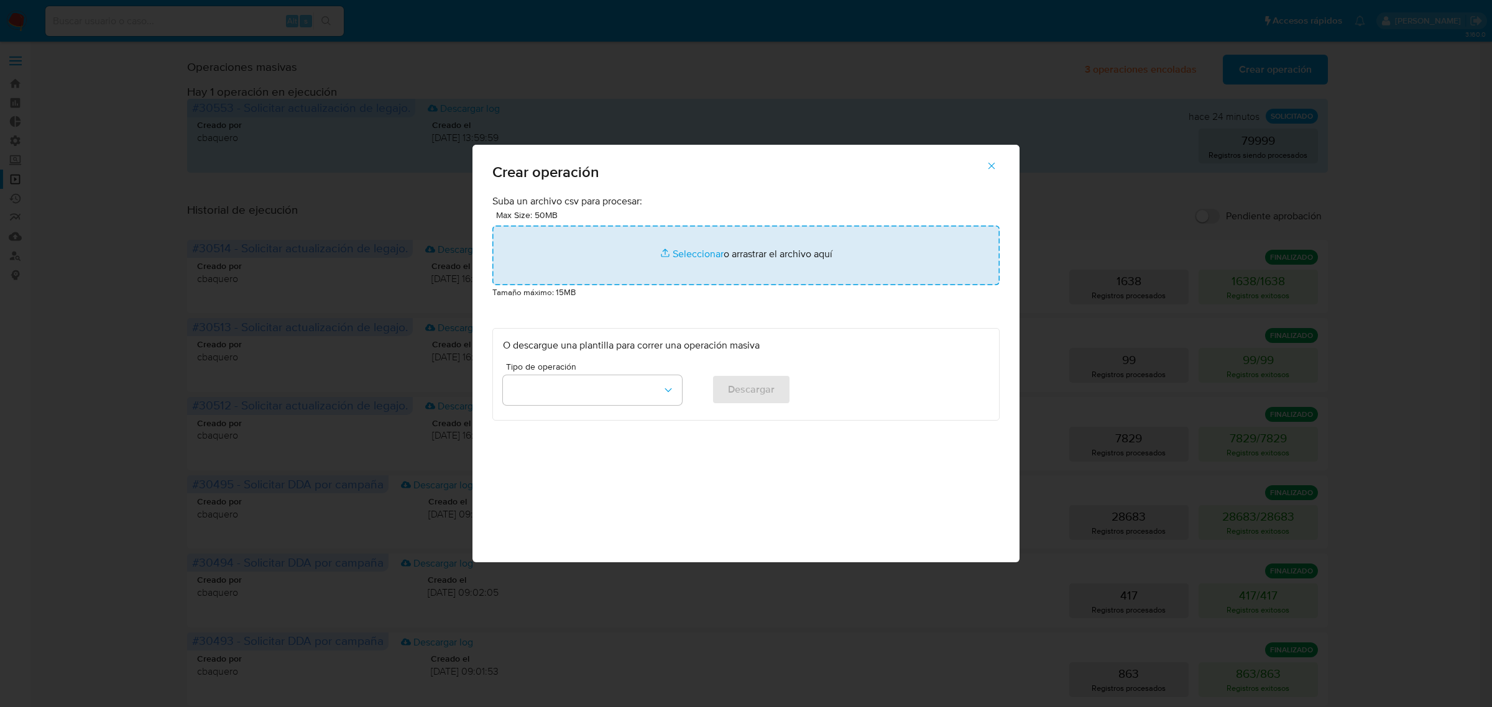
click at [770, 247] on input "file" at bounding box center [745, 256] width 507 height 60
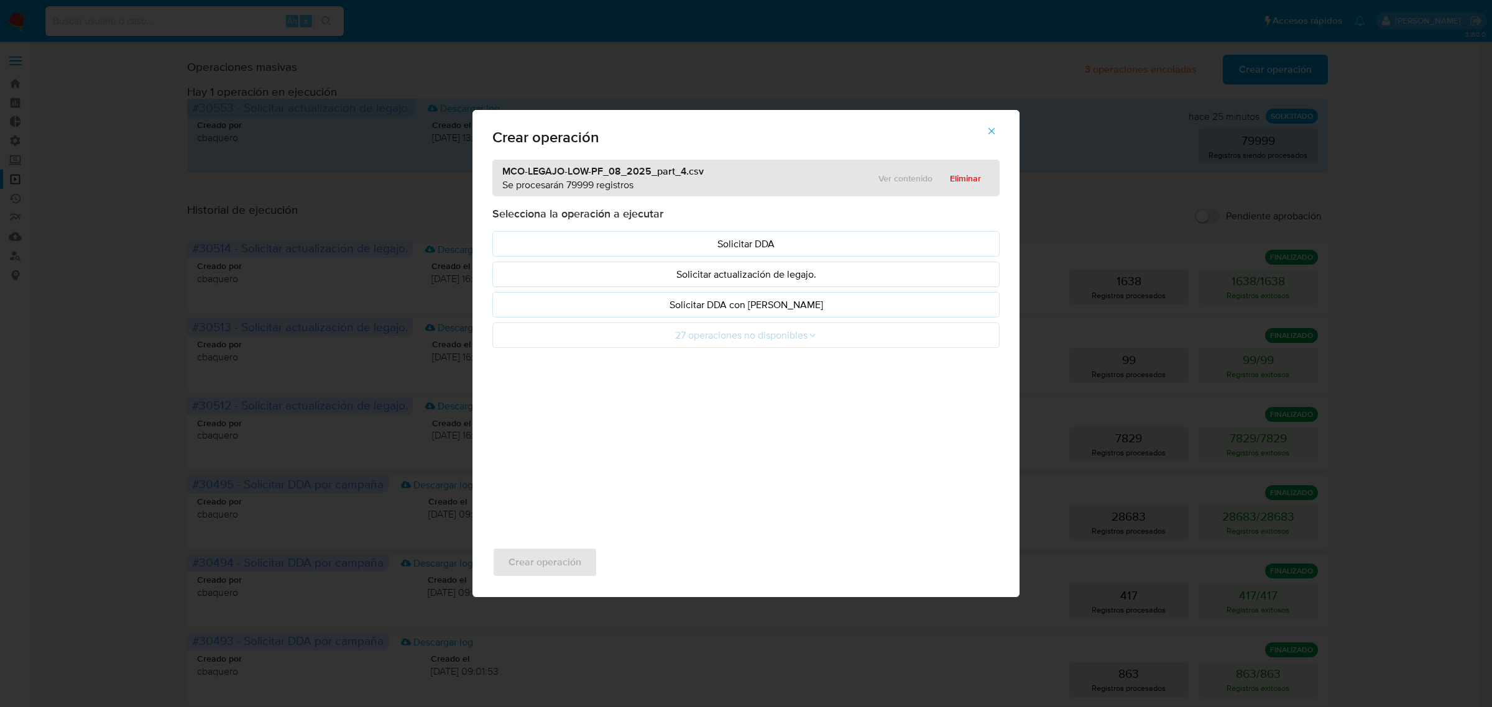
click at [684, 195] on div "MCO-LEGAJO-LOW-PF_08_2025_part_4.csv Se procesarán 79999 registros Ver contenid…" at bounding box center [745, 178] width 507 height 37
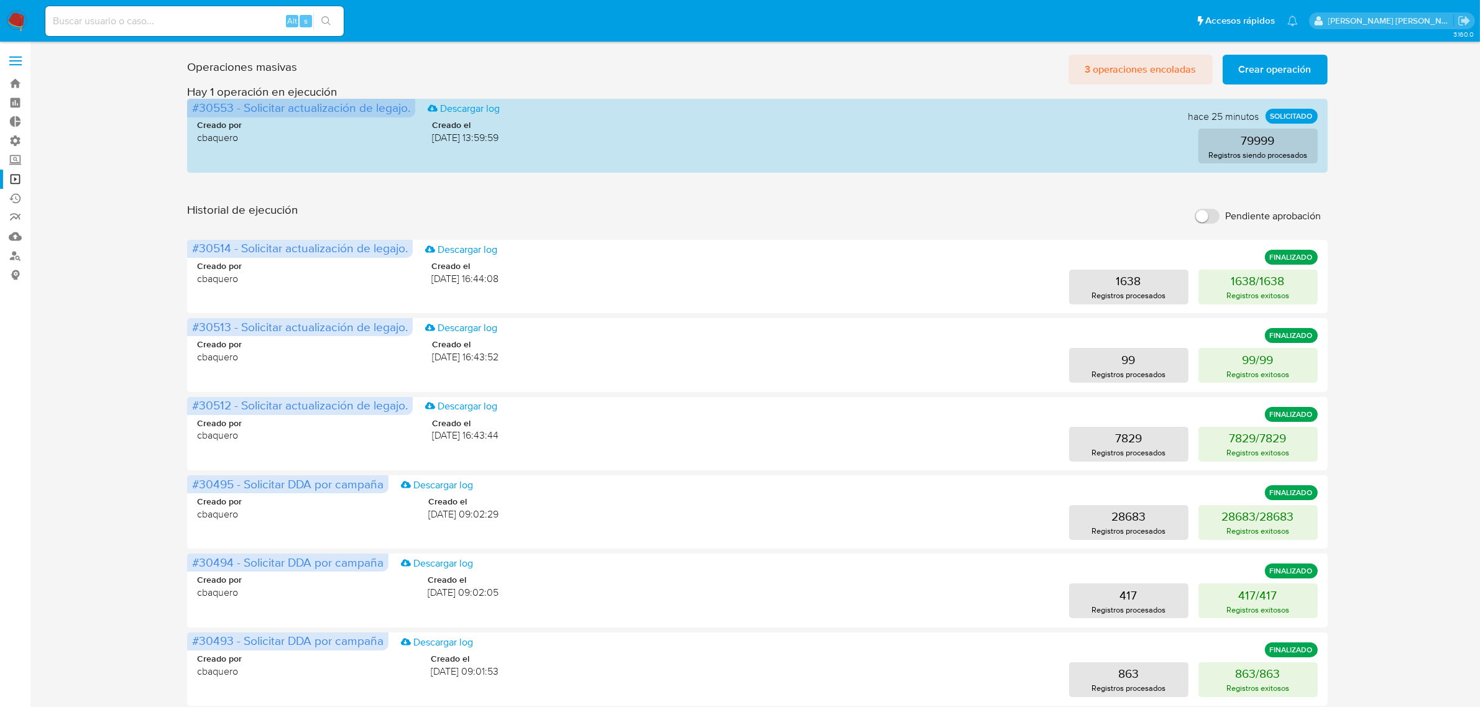
click at [1136, 73] on span "3 operaciones encoladas" at bounding box center [1141, 69] width 112 height 27
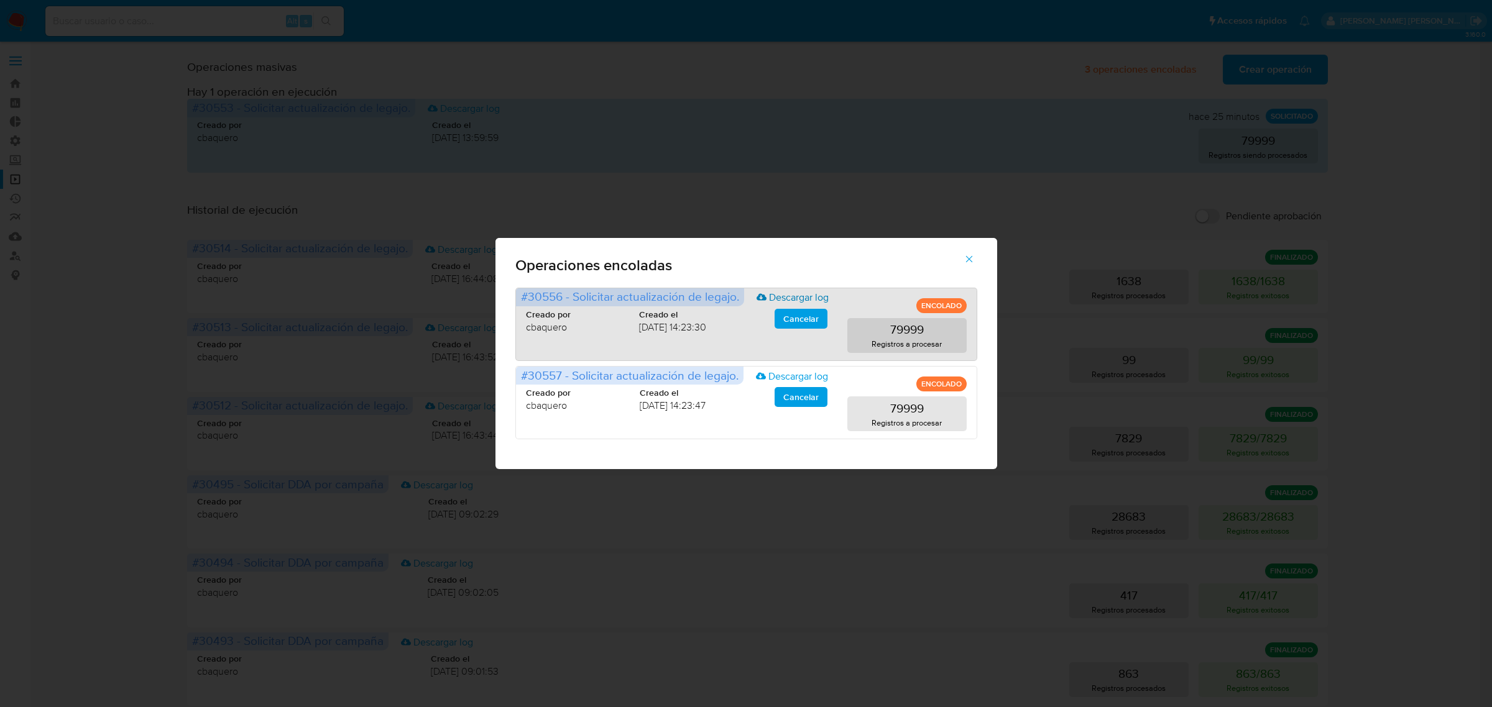
click at [791, 297] on link "Descargar log" at bounding box center [793, 298] width 72 height 14
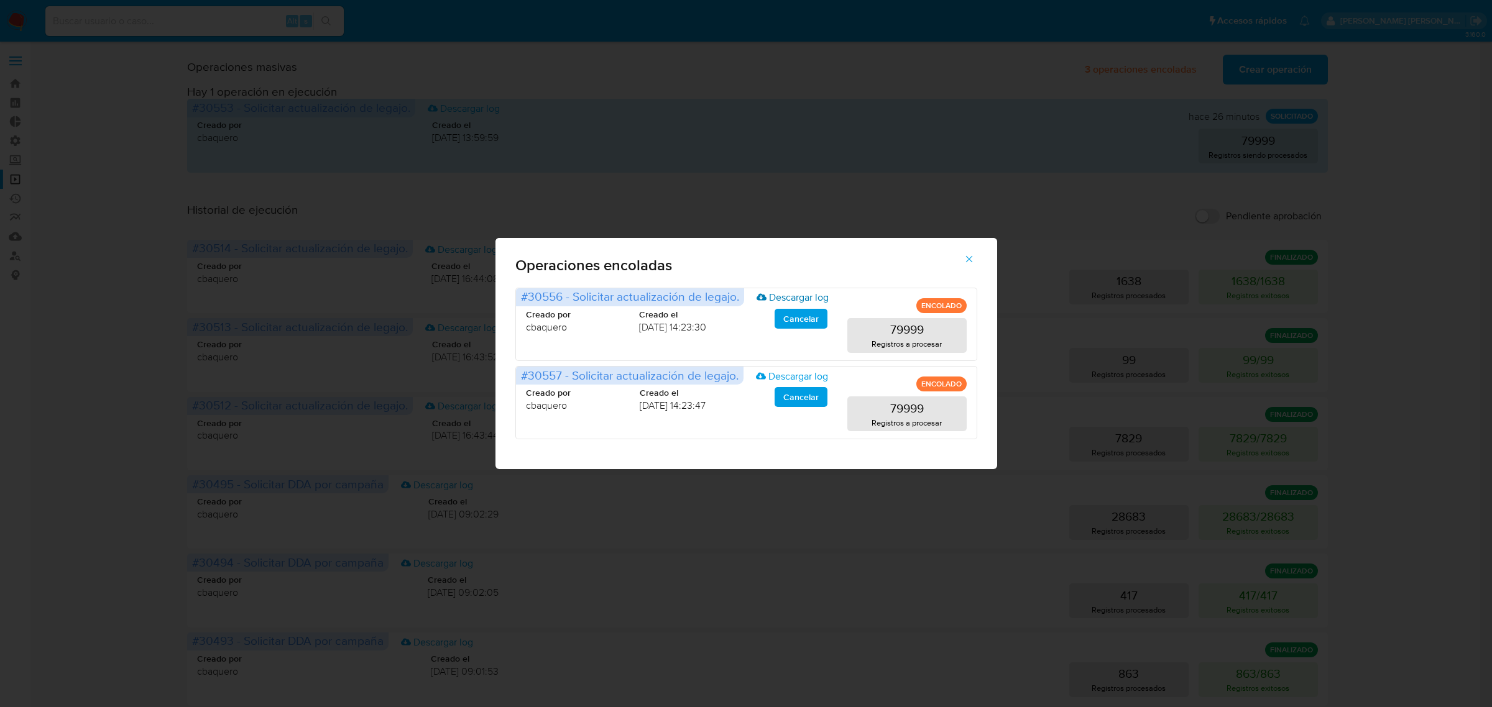
click at [971, 257] on icon "button" at bounding box center [968, 258] width 7 height 7
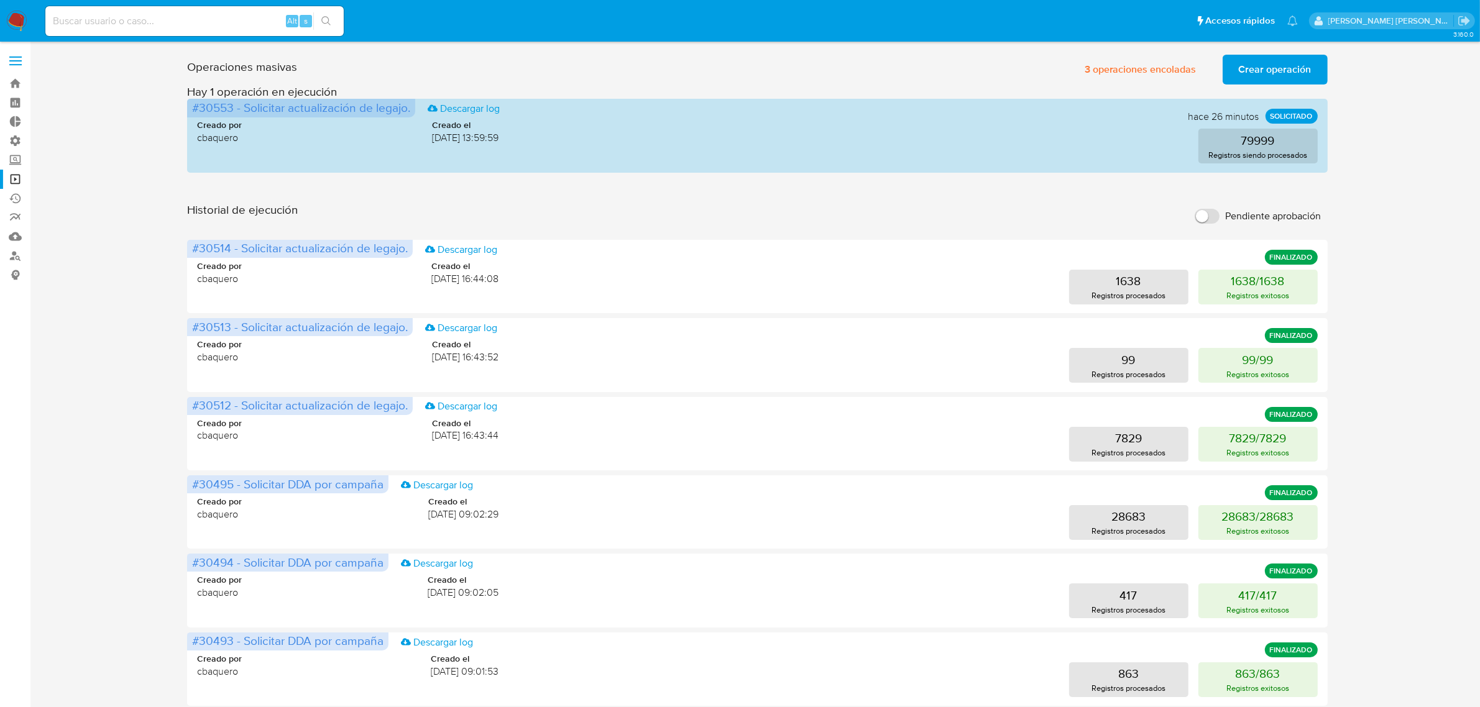
click at [1263, 70] on span "Crear operación" at bounding box center [1275, 69] width 73 height 27
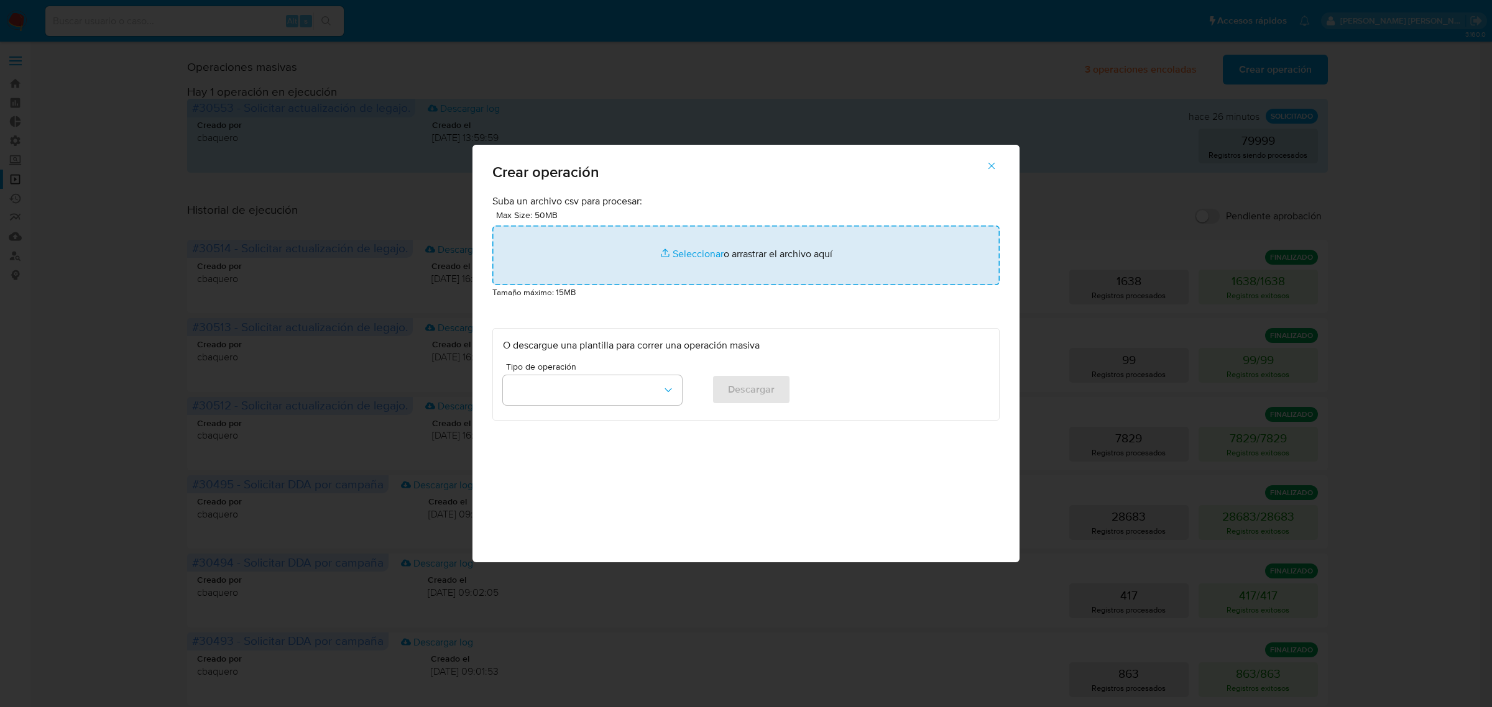
click at [706, 257] on input "file" at bounding box center [745, 256] width 507 height 60
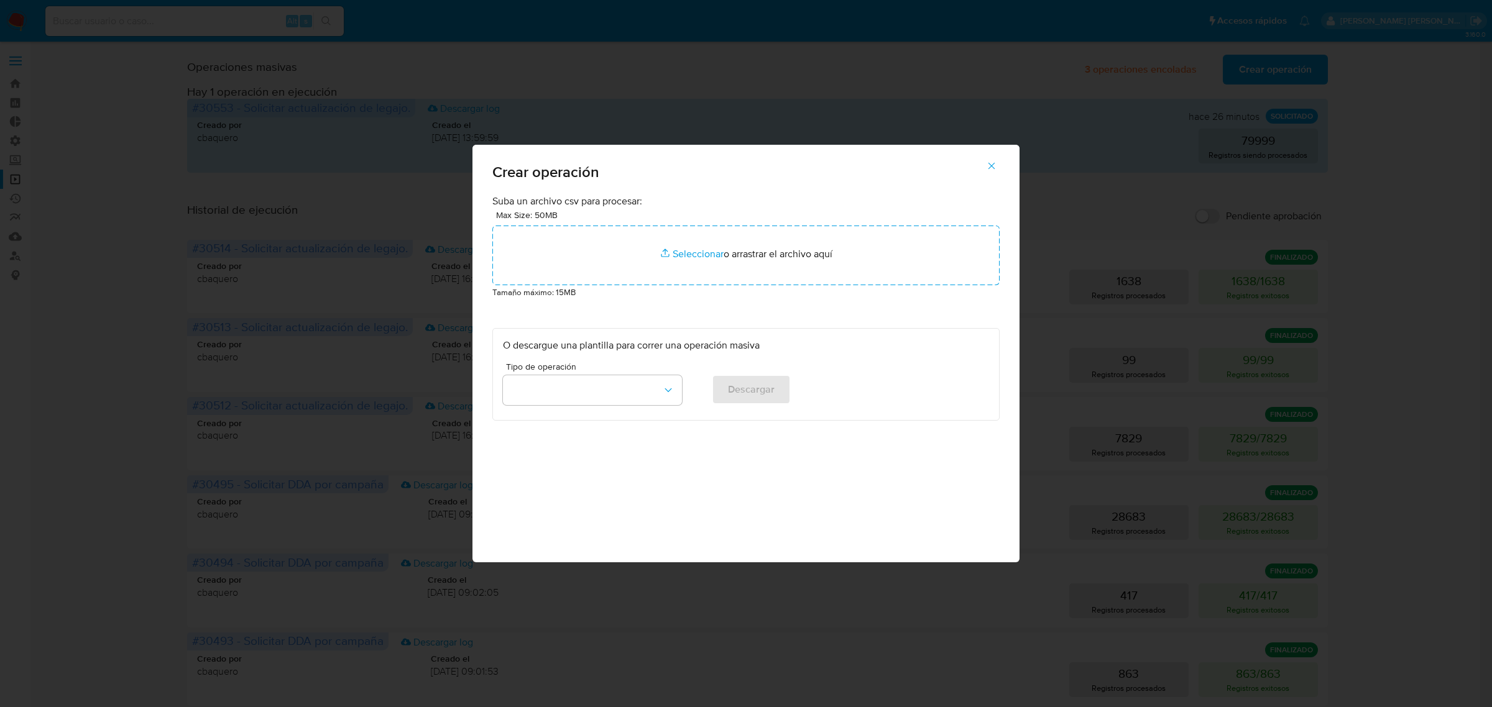
click at [988, 171] on icon "button" at bounding box center [991, 165] width 11 height 11
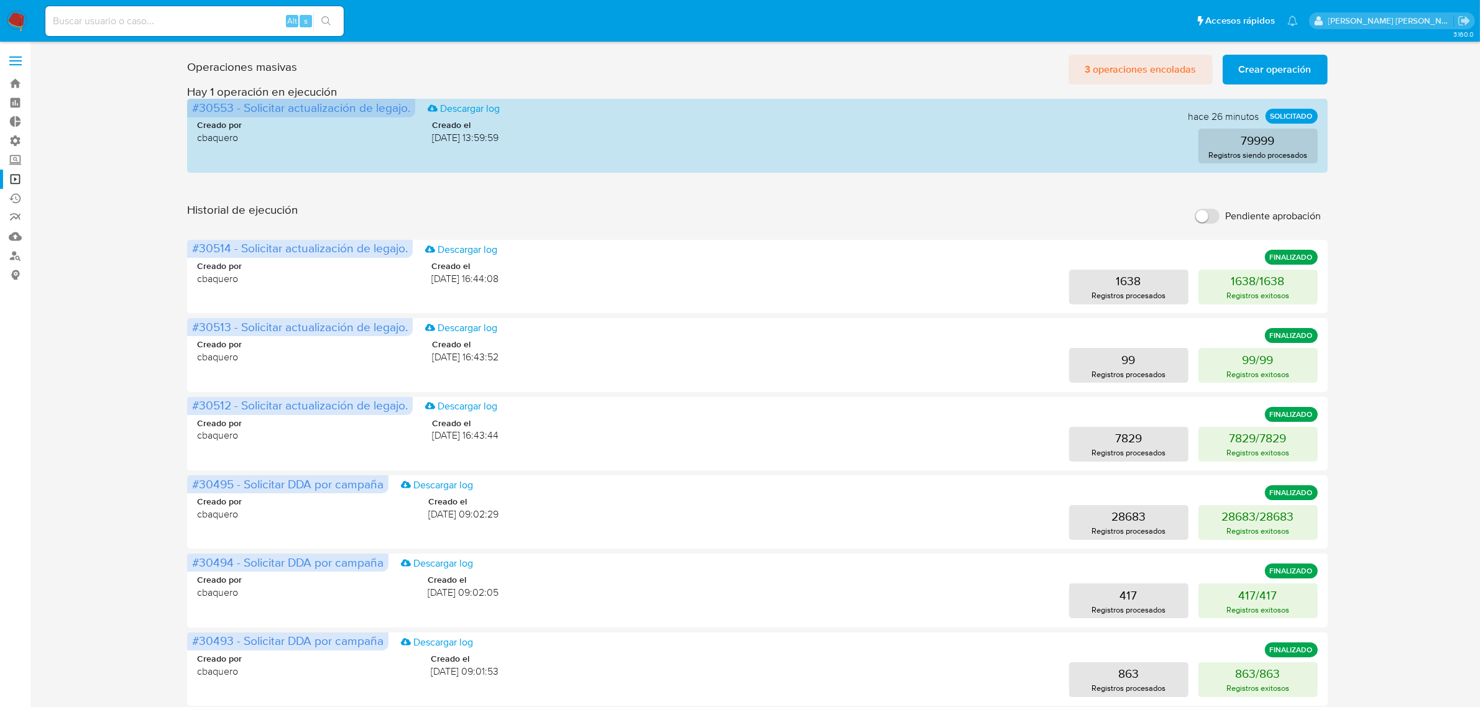
click at [1154, 73] on span "3 operaciones encoladas" at bounding box center [1141, 69] width 112 height 27
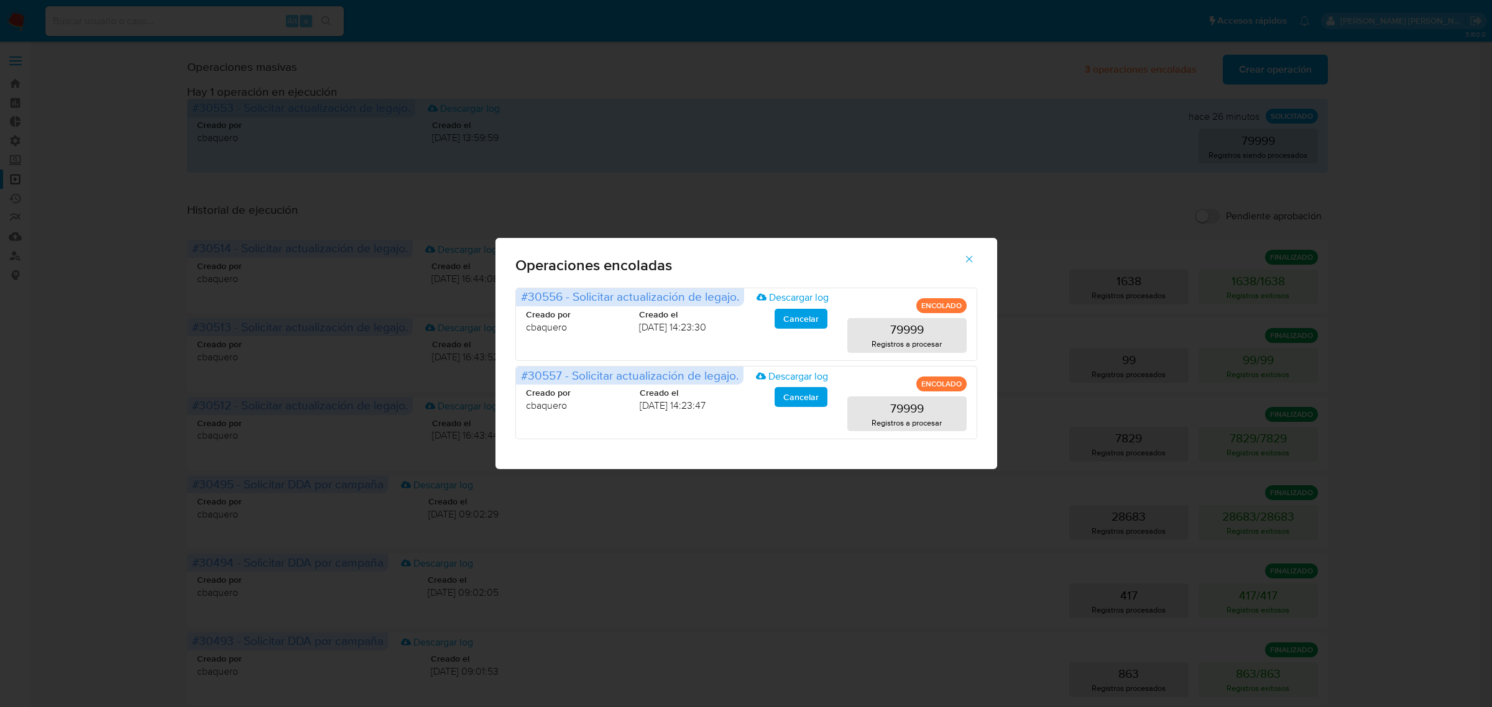
click at [964, 265] on span "button" at bounding box center [968, 259] width 11 height 27
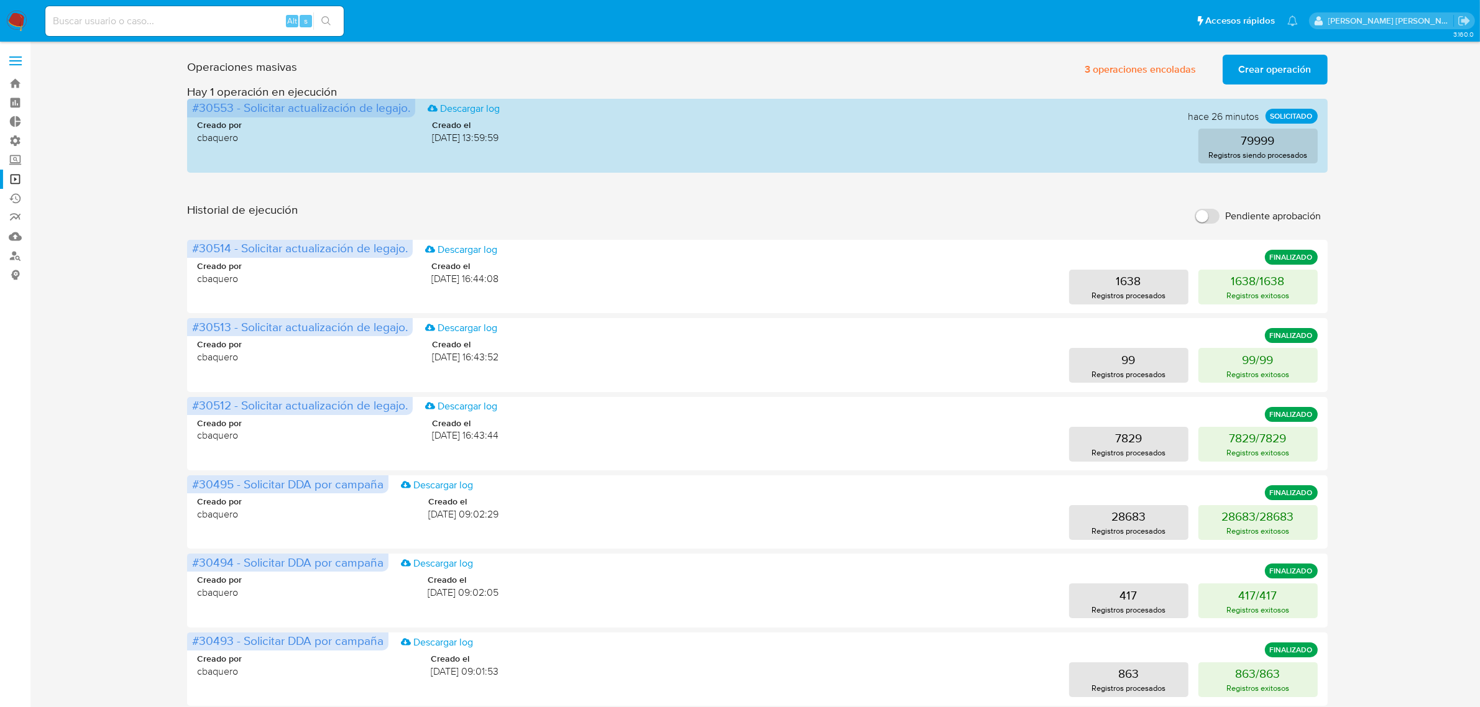
click at [1253, 61] on span "Crear operación" at bounding box center [1275, 69] width 73 height 27
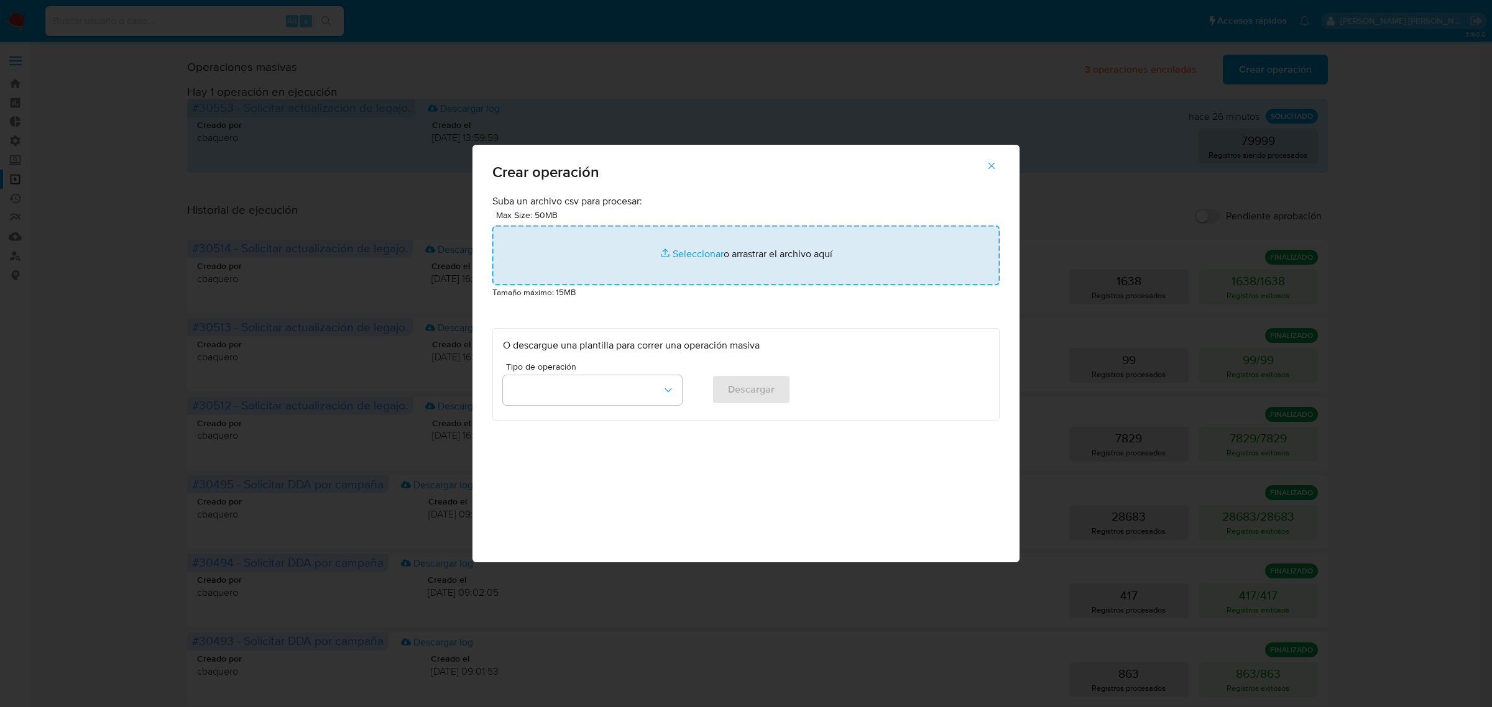
click at [617, 269] on input "file" at bounding box center [745, 256] width 507 height 60
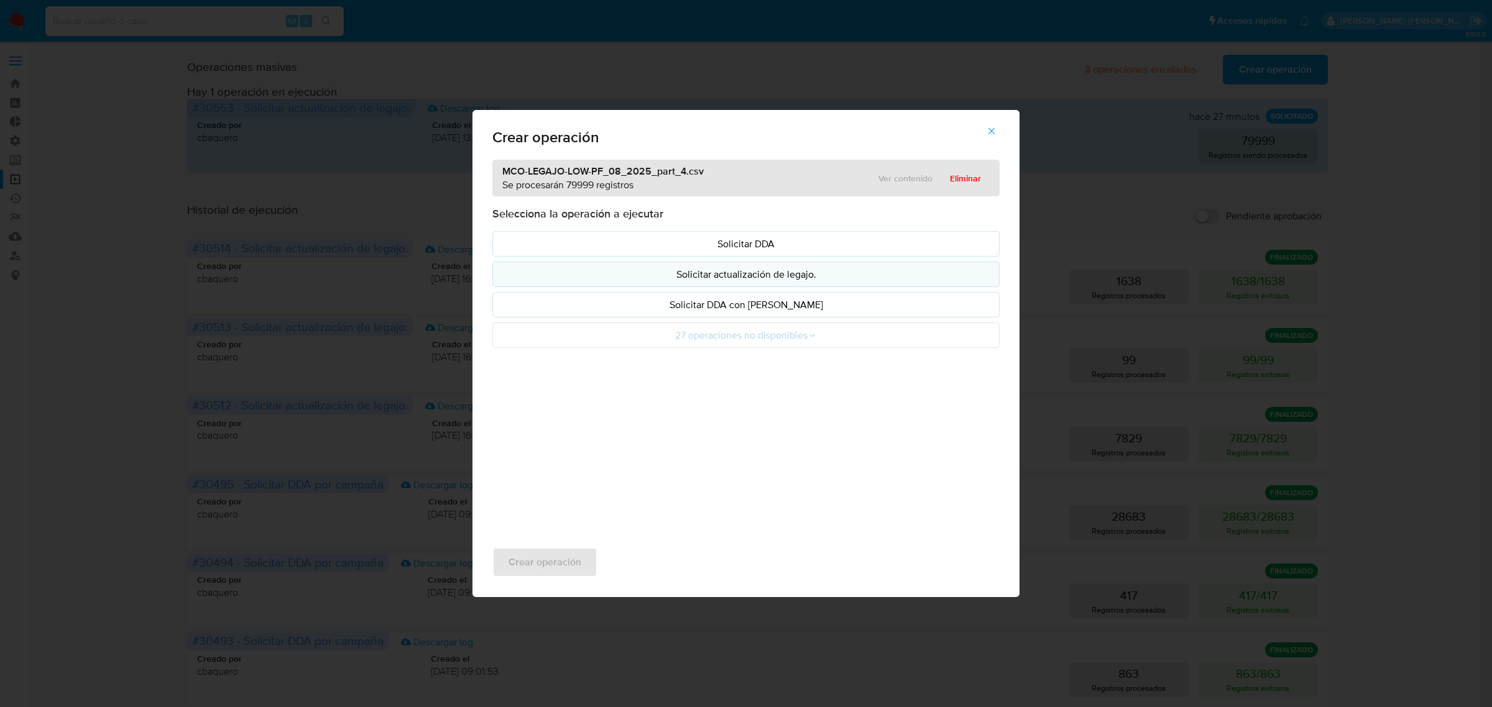
click at [802, 275] on p "Solicitar actualización de legajo." at bounding box center [746, 274] width 486 height 14
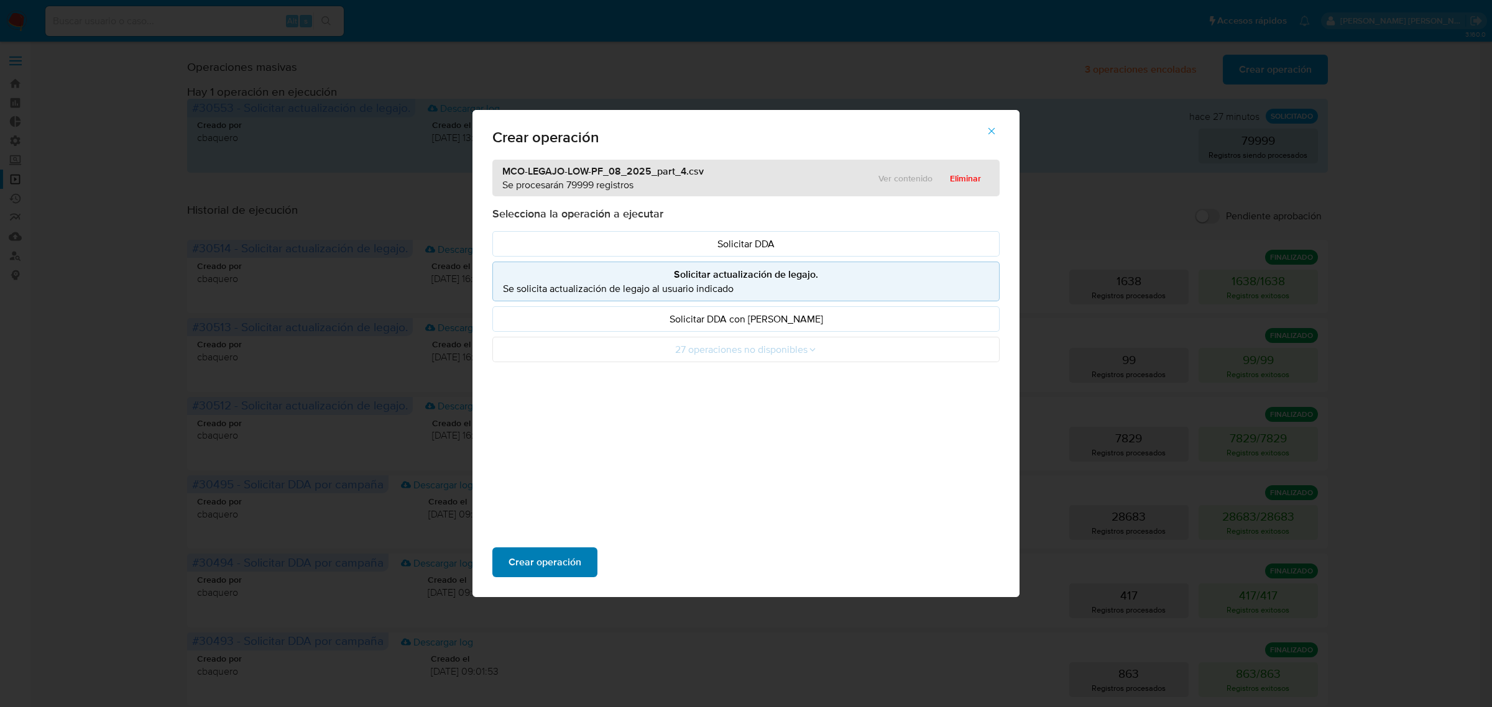
click at [525, 561] on span "Crear operación" at bounding box center [544, 562] width 73 height 27
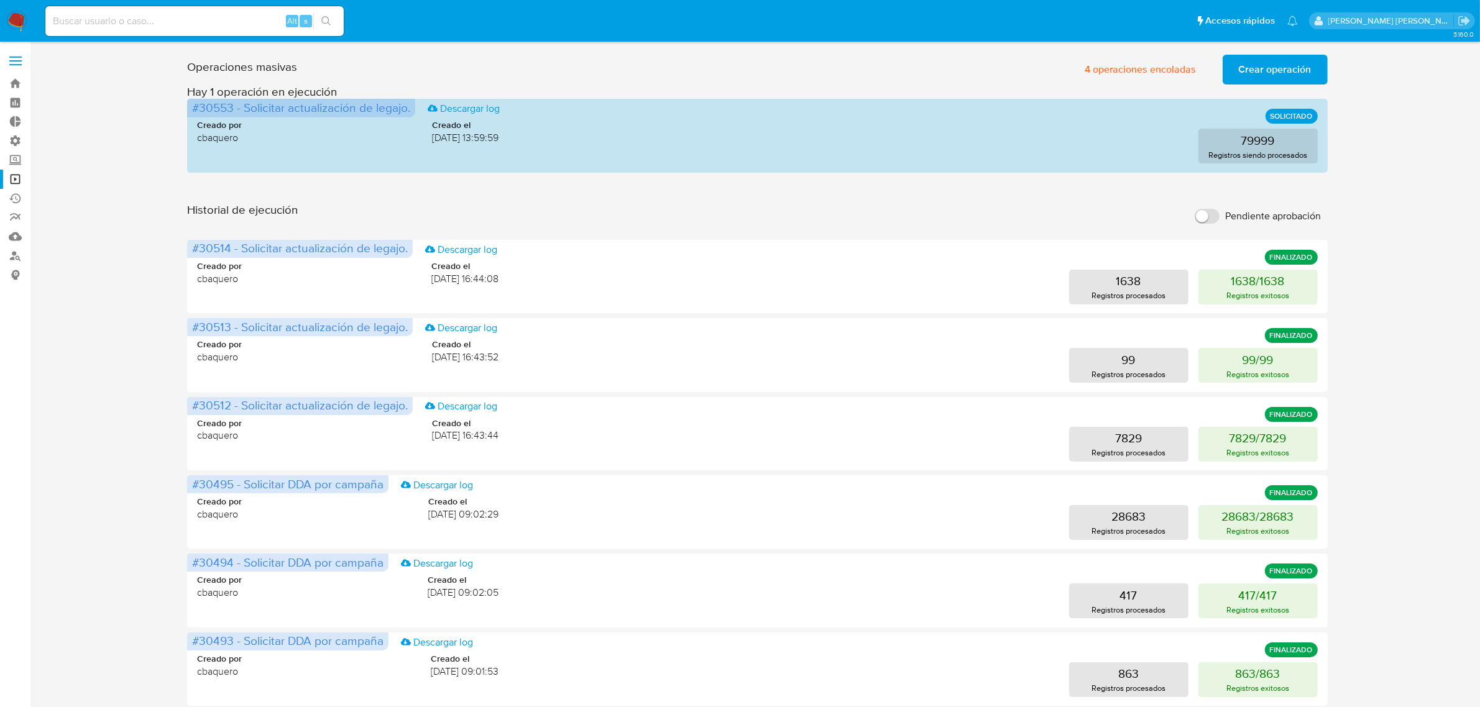
click at [1272, 62] on span "Crear operación" at bounding box center [1275, 69] width 73 height 27
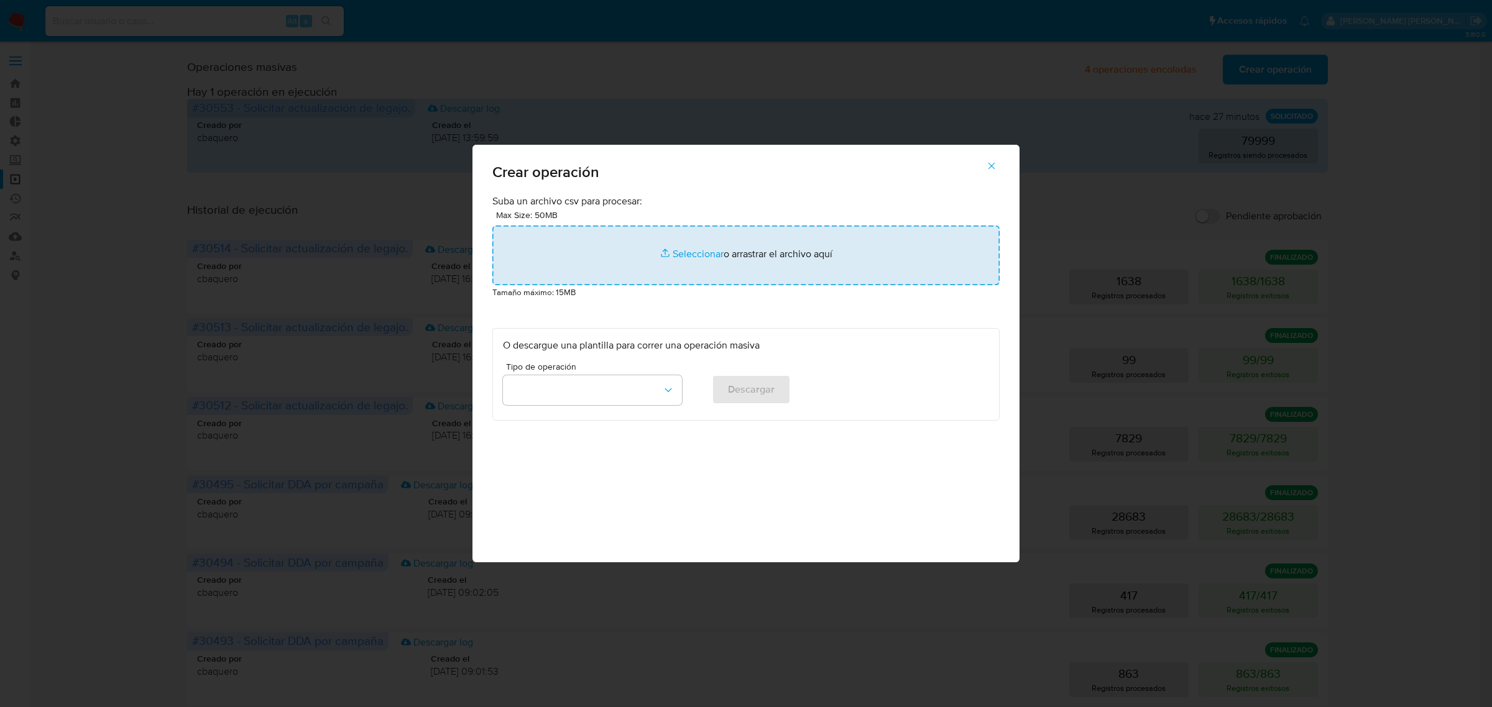
click at [669, 270] on input "file" at bounding box center [745, 256] width 507 height 60
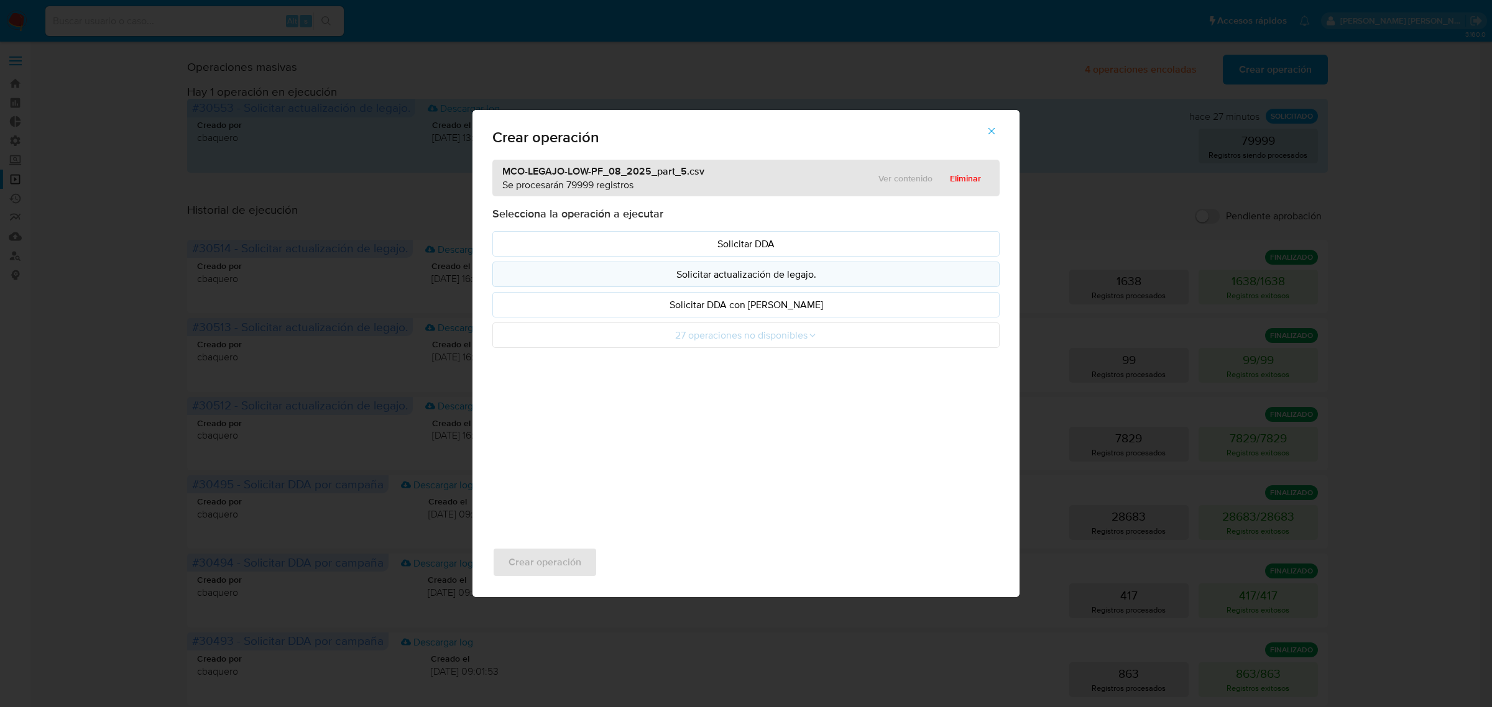
click at [703, 277] on p "Solicitar actualización de legajo." at bounding box center [746, 274] width 486 height 14
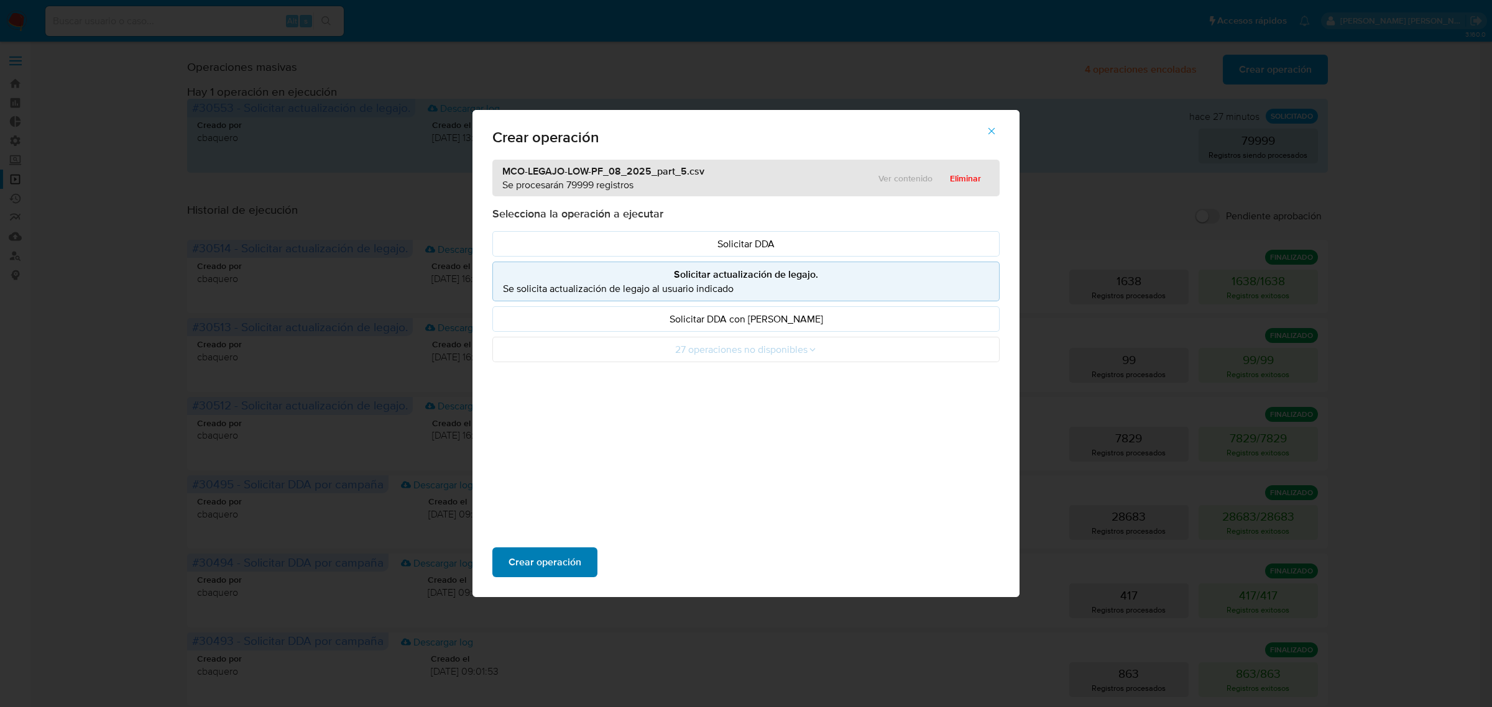
click at [548, 569] on span "Crear operación" at bounding box center [544, 562] width 73 height 27
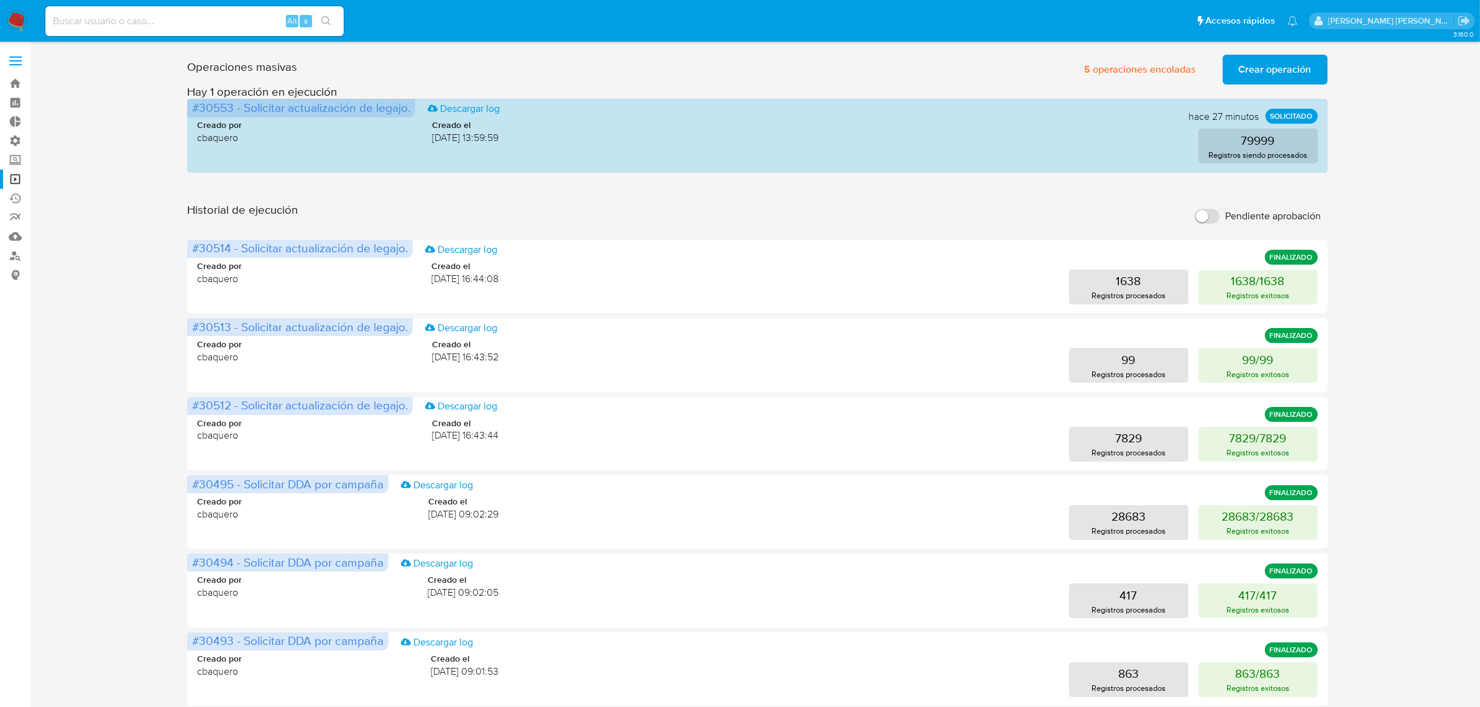
click at [1256, 75] on span "Crear operación" at bounding box center [1275, 69] width 73 height 27
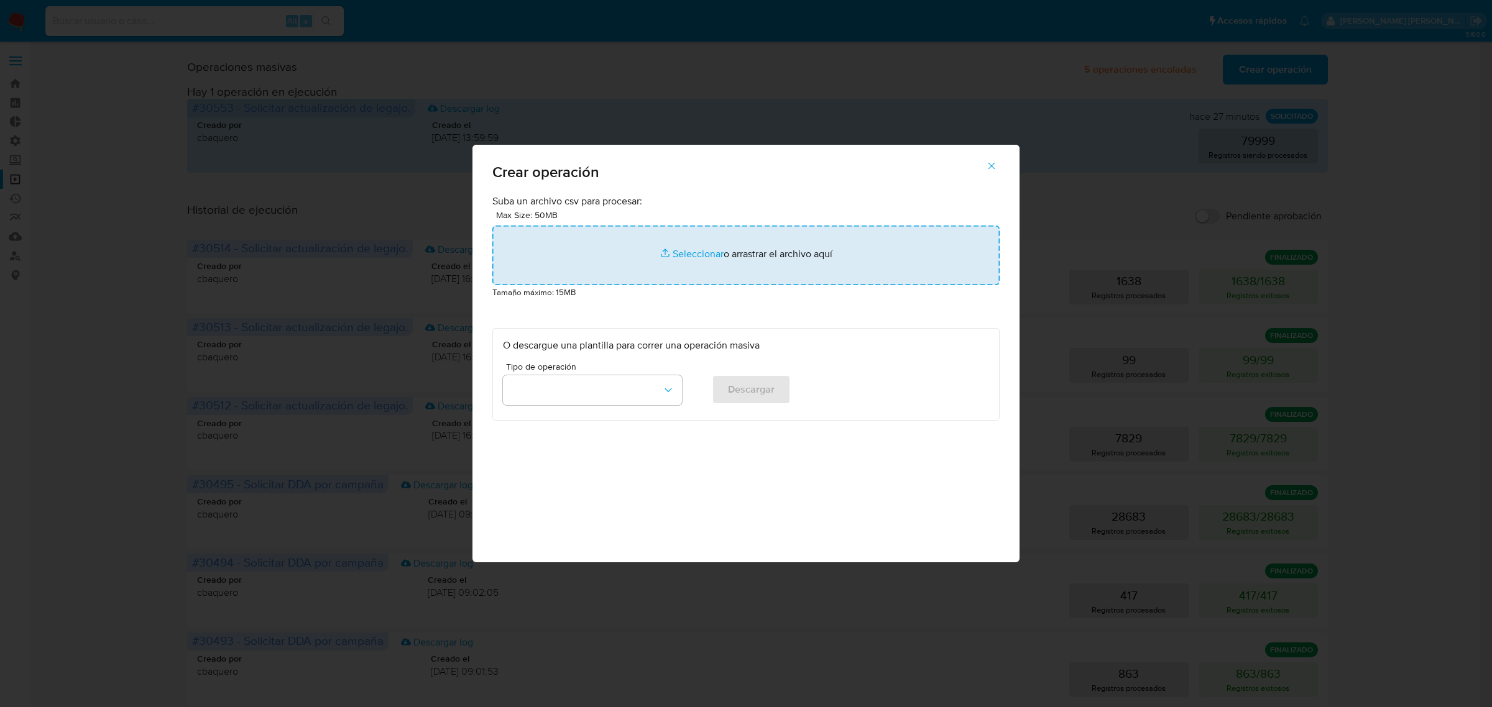
click at [765, 239] on input "file" at bounding box center [745, 256] width 507 height 60
click at [757, 237] on input "file" at bounding box center [745, 256] width 507 height 60
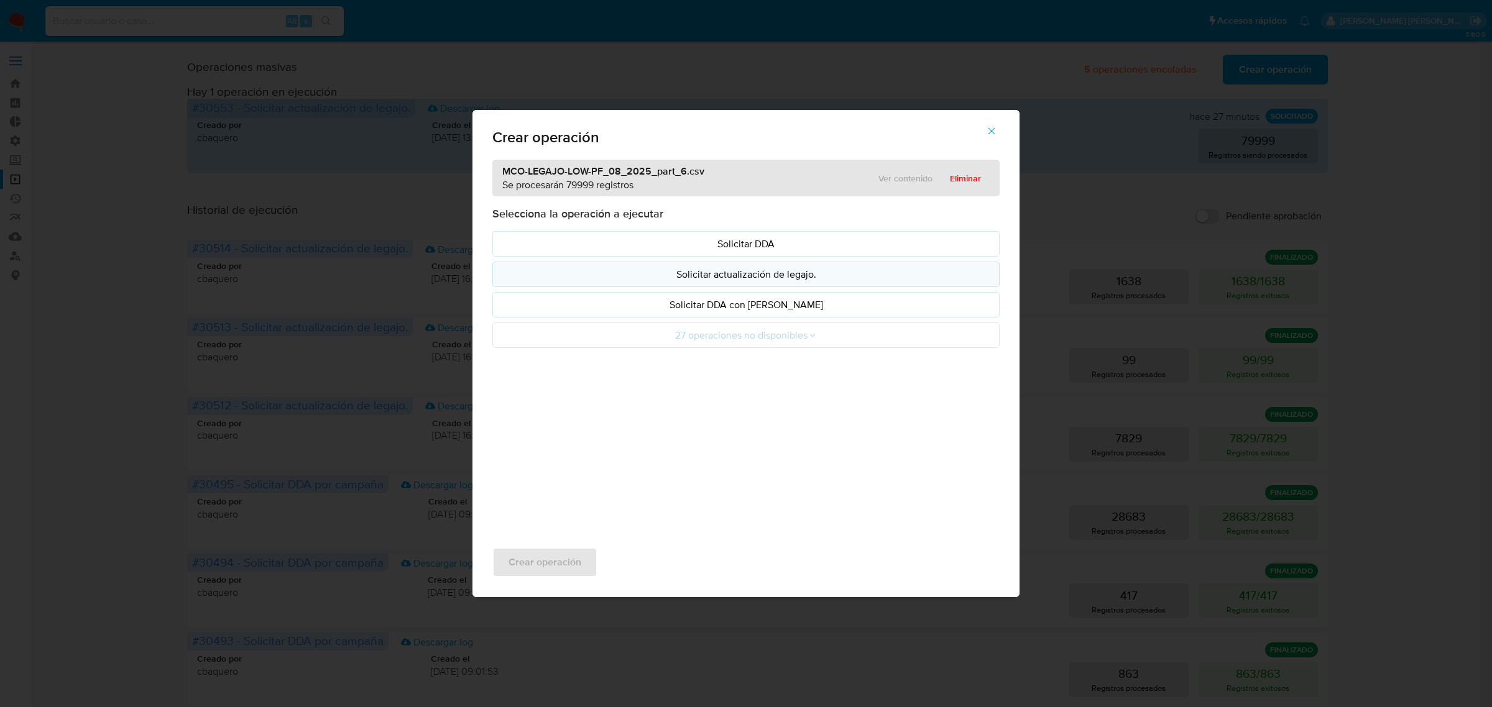
click at [710, 274] on p "Solicitar actualización de legajo." at bounding box center [746, 274] width 486 height 14
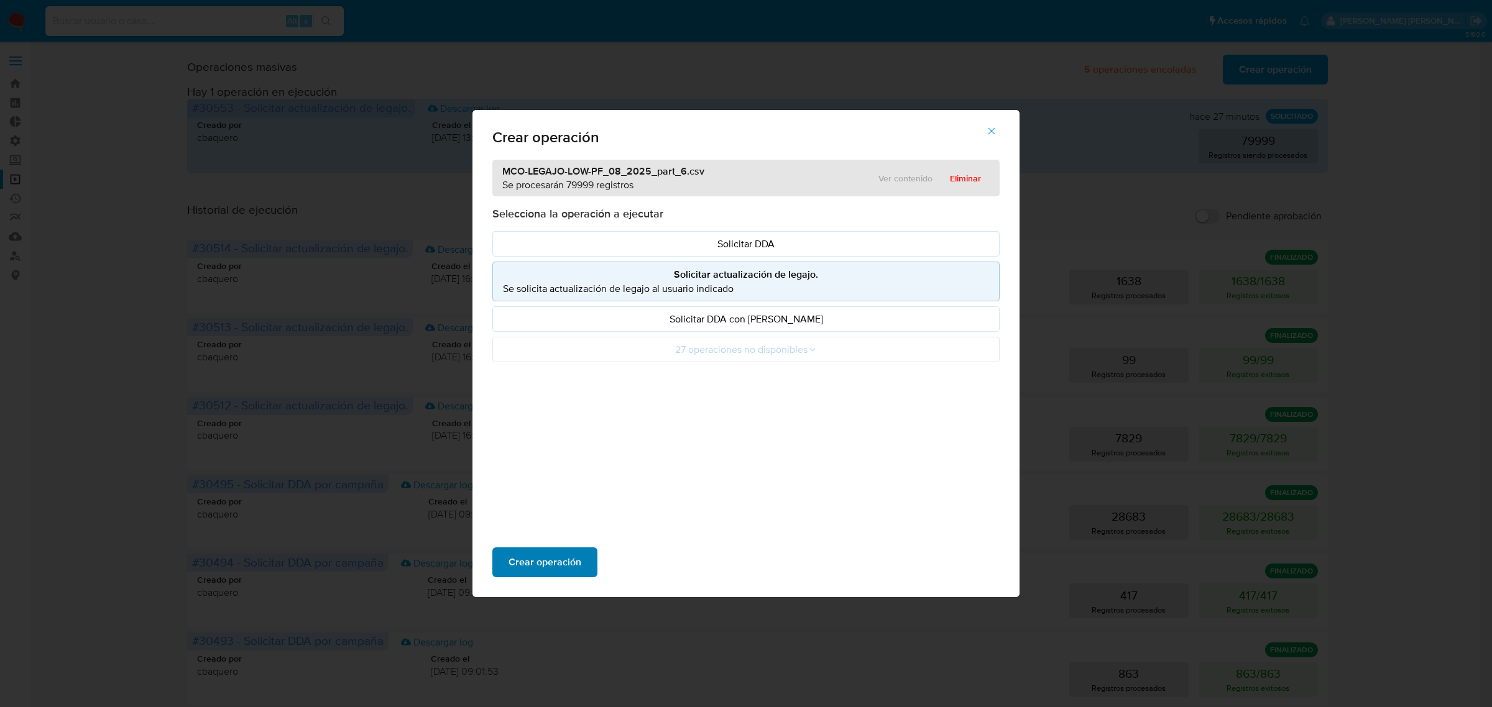
click at [559, 559] on span "Crear operación" at bounding box center [544, 562] width 73 height 27
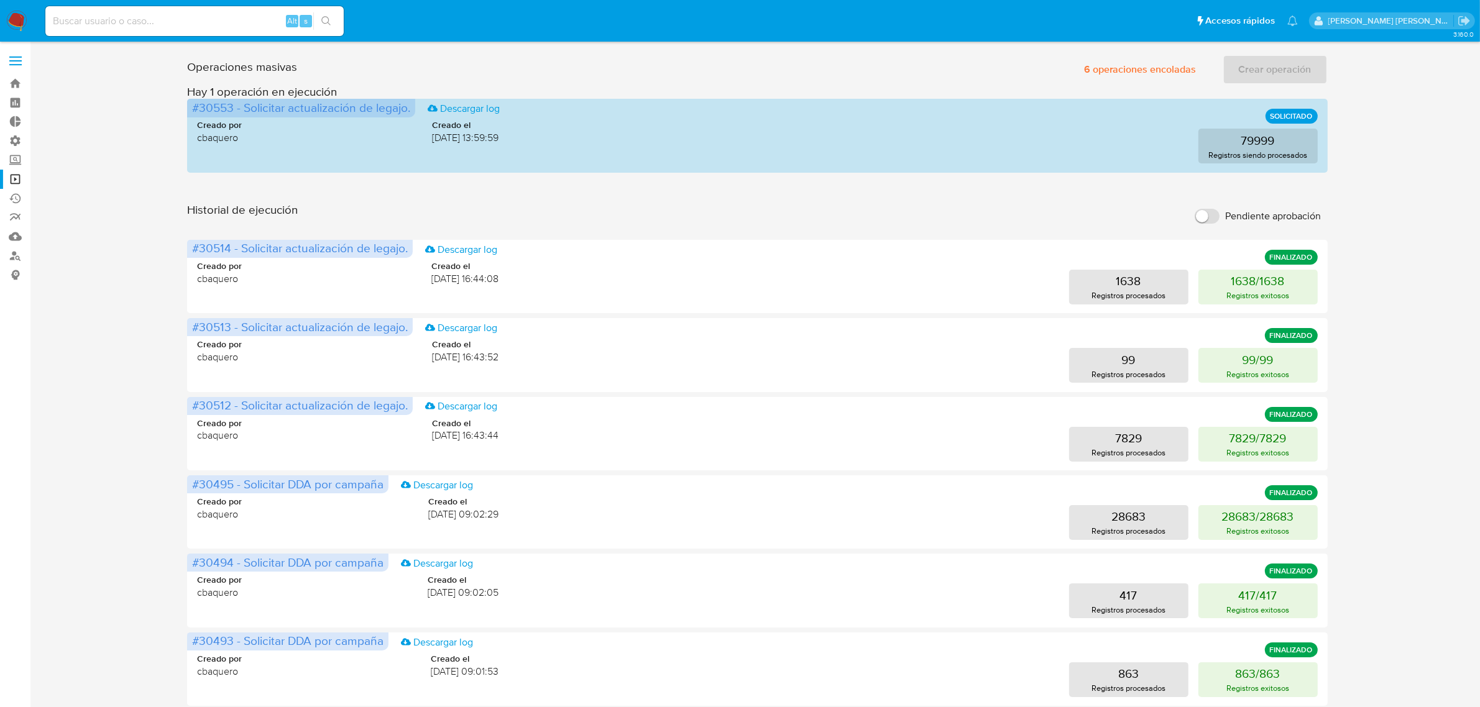
click at [1248, 66] on div "Crear operación" at bounding box center [1275, 70] width 105 height 30
click at [1138, 66] on span "6 operaciones encoladas" at bounding box center [1140, 69] width 113 height 27
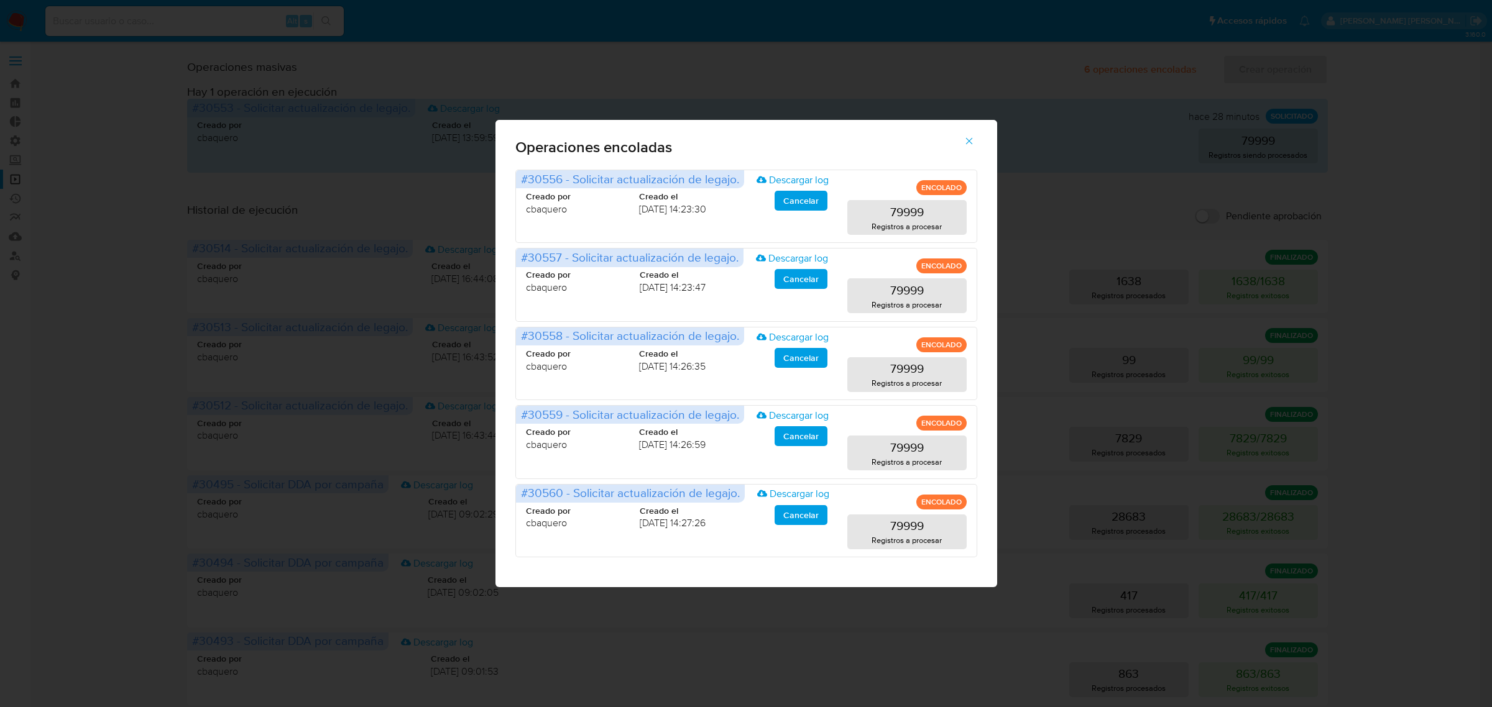
click at [973, 141] on icon "button" at bounding box center [968, 141] width 11 height 11
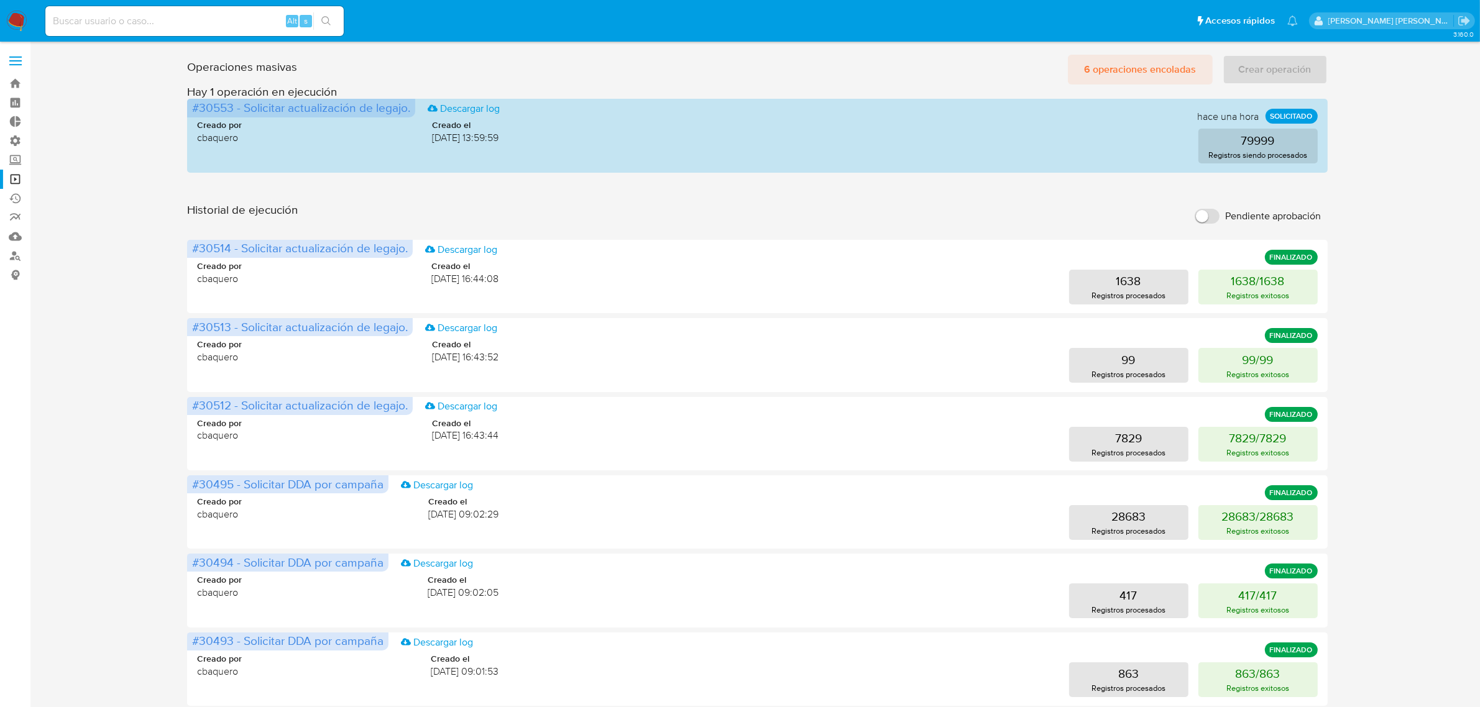
click at [1164, 68] on span "6 operaciones encoladas" at bounding box center [1140, 69] width 113 height 27
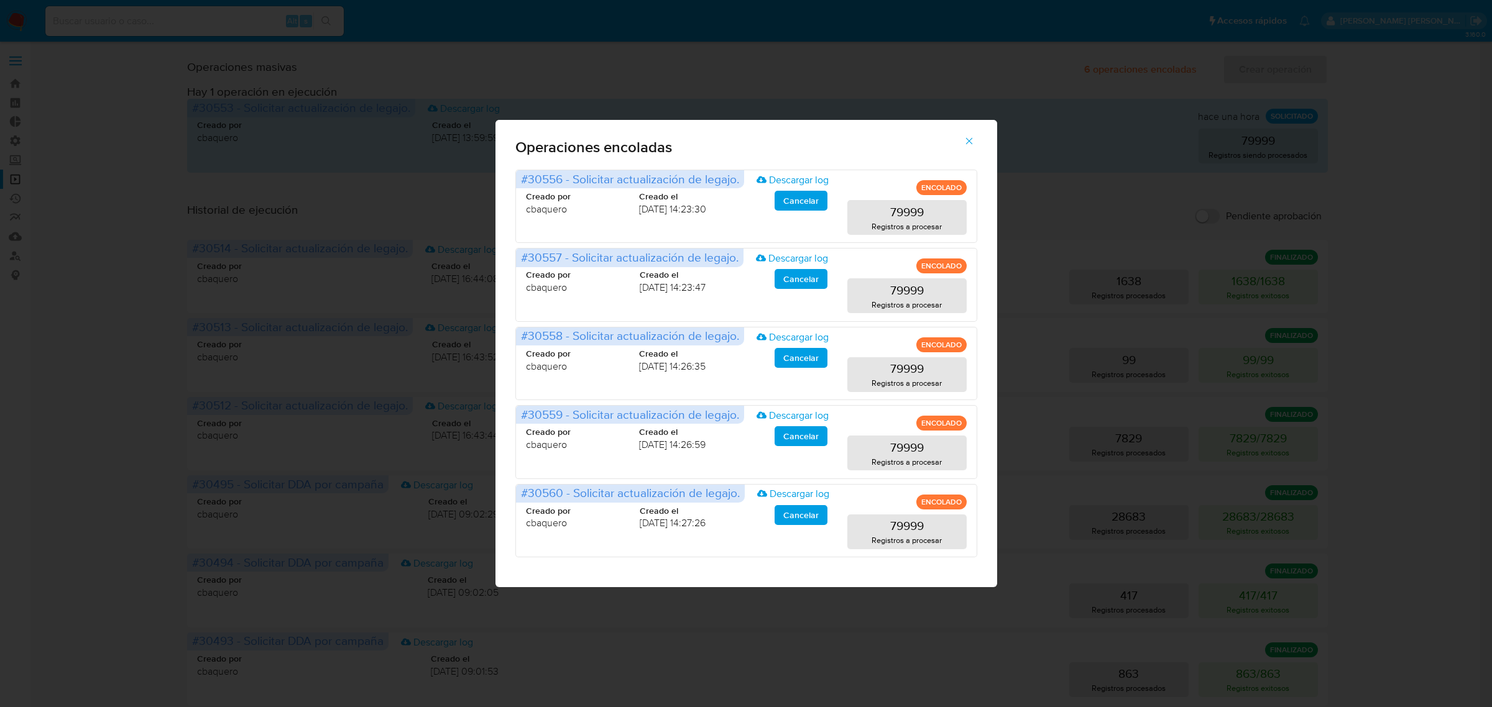
click at [970, 137] on icon "button" at bounding box center [968, 141] width 11 height 11
